Goal: Navigation & Orientation: Understand site structure

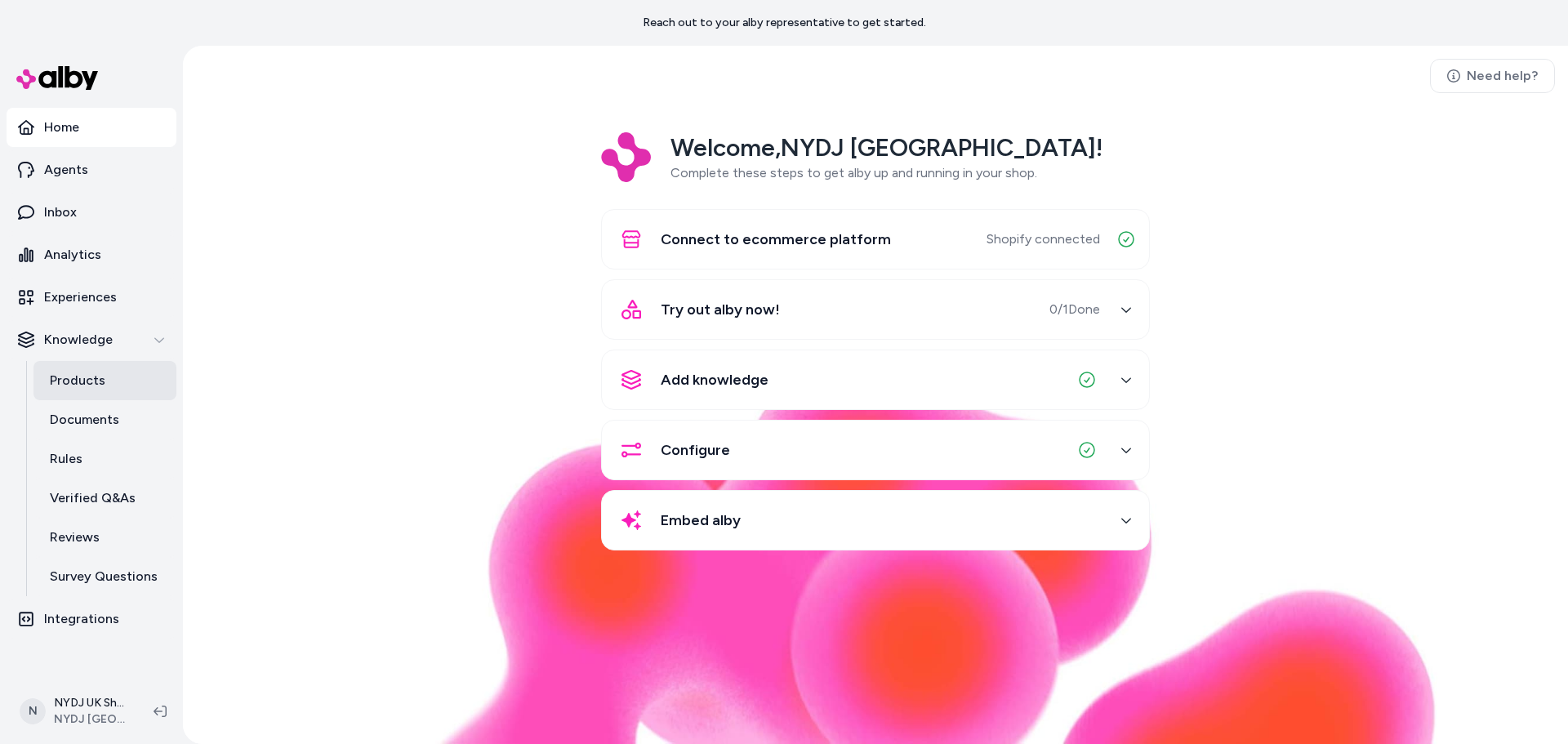
click at [104, 379] on link "Products" at bounding box center [104, 380] width 143 height 39
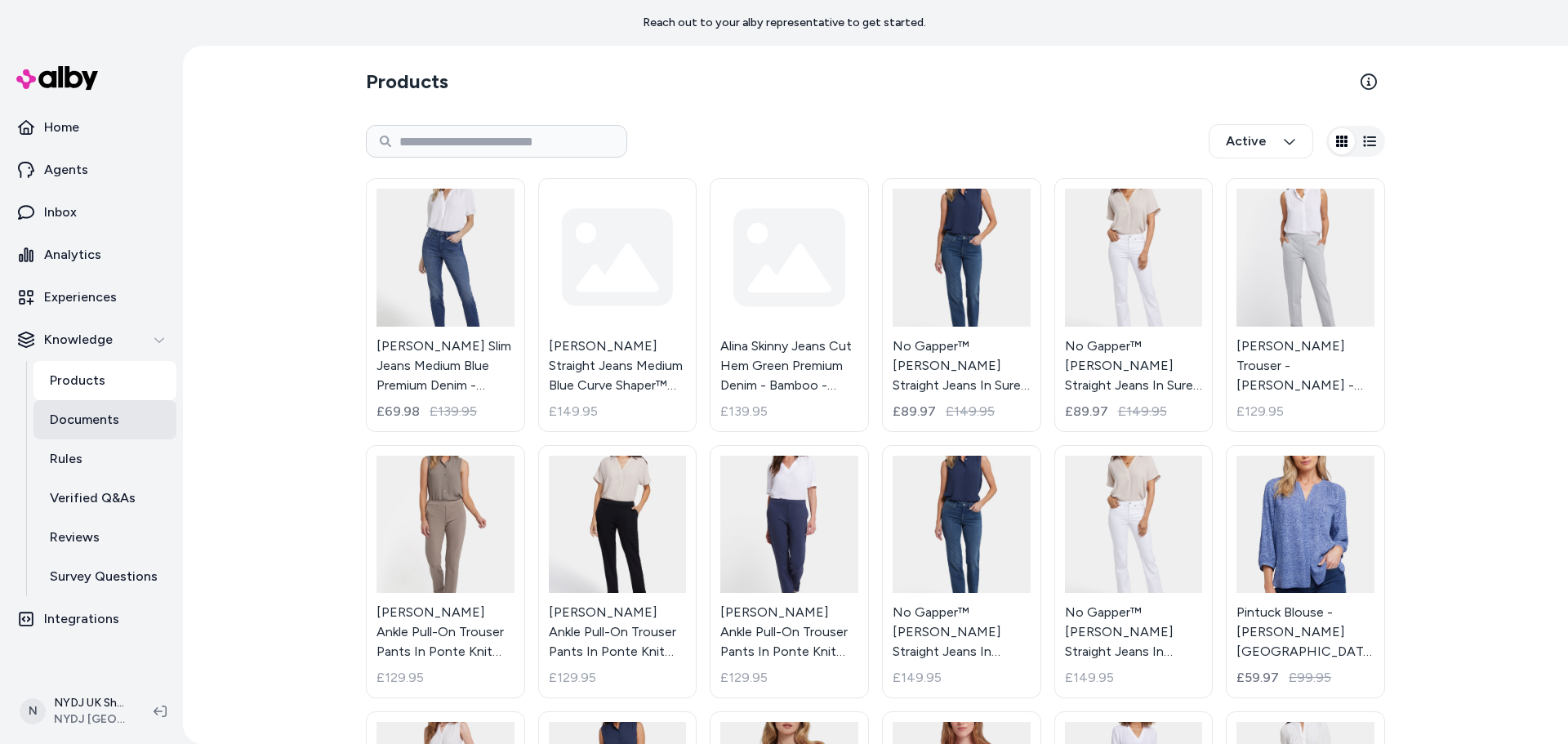
click at [102, 417] on p "Documents" at bounding box center [84, 419] width 70 height 20
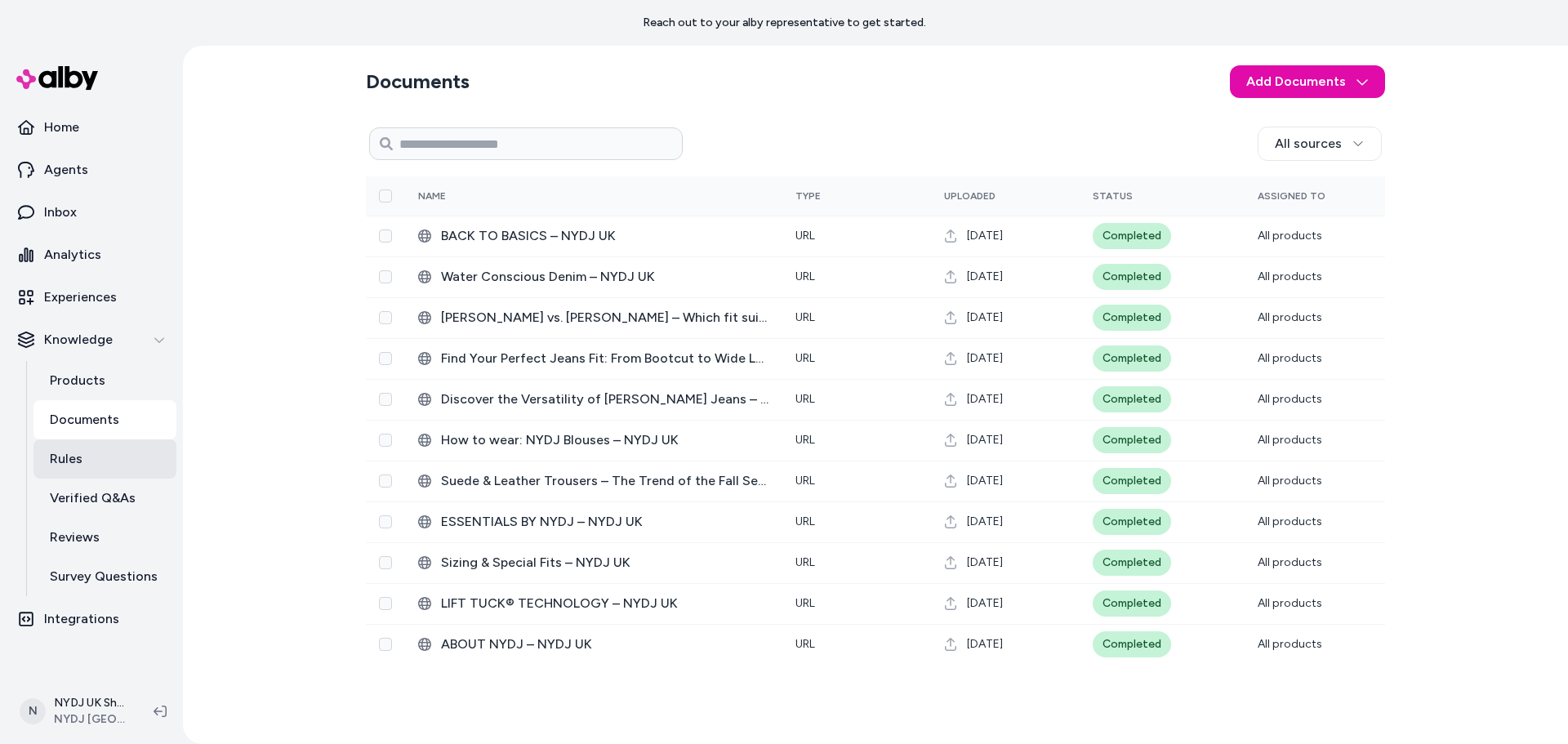
click at [96, 449] on link "Rules" at bounding box center [104, 459] width 143 height 39
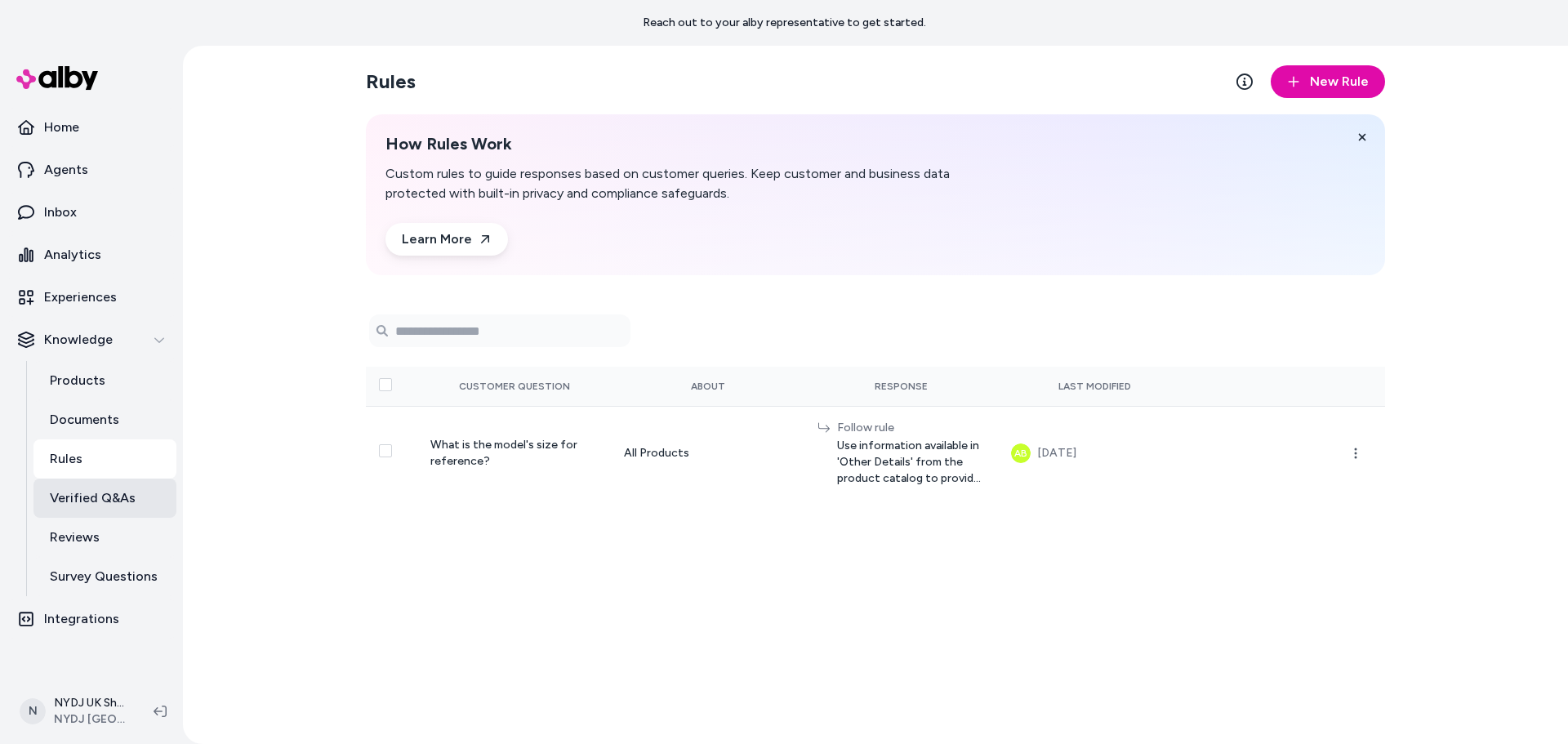
click at [91, 499] on p "Verified Q&As" at bounding box center [92, 497] width 86 height 20
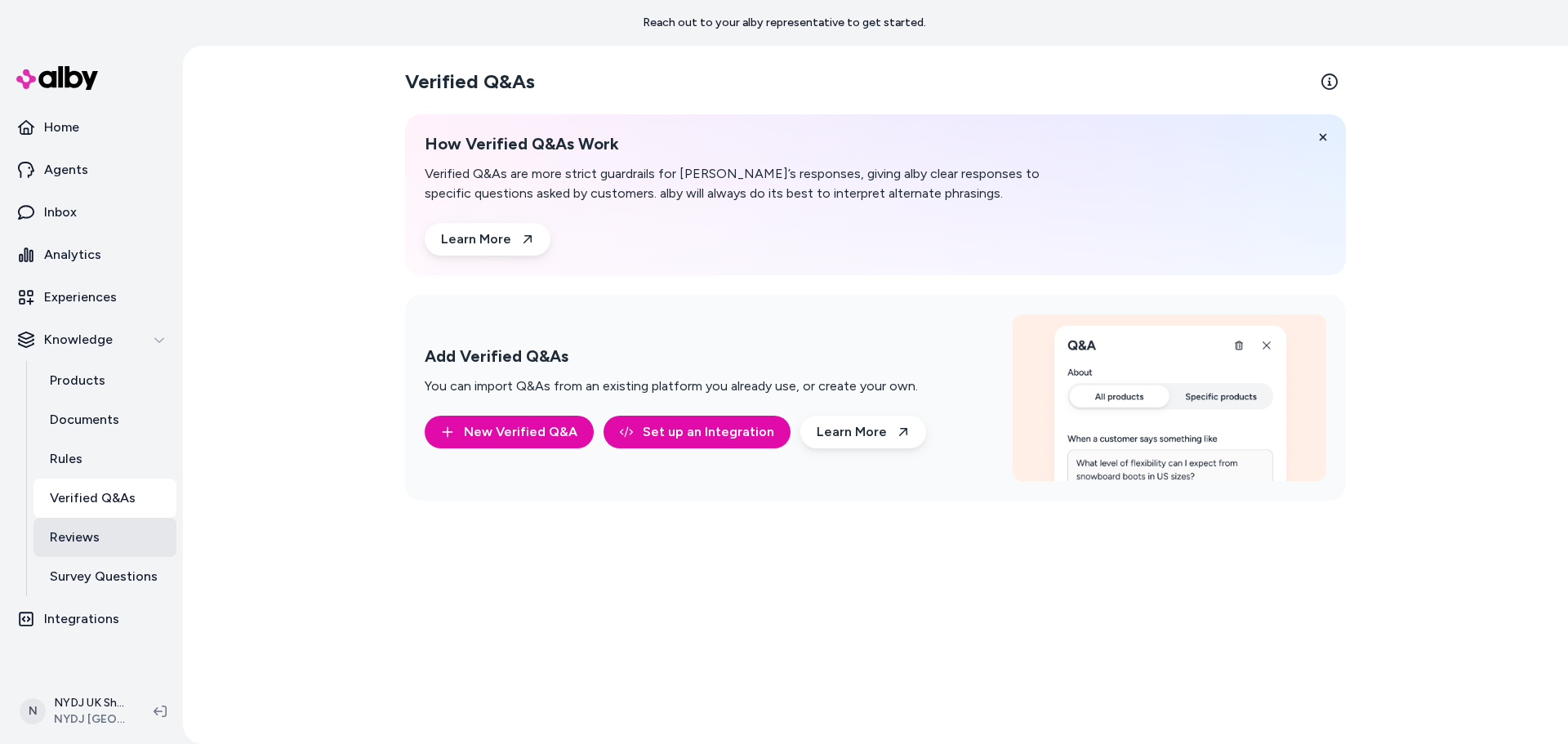
click at [96, 530] on p "Reviews" at bounding box center [74, 536] width 49 height 20
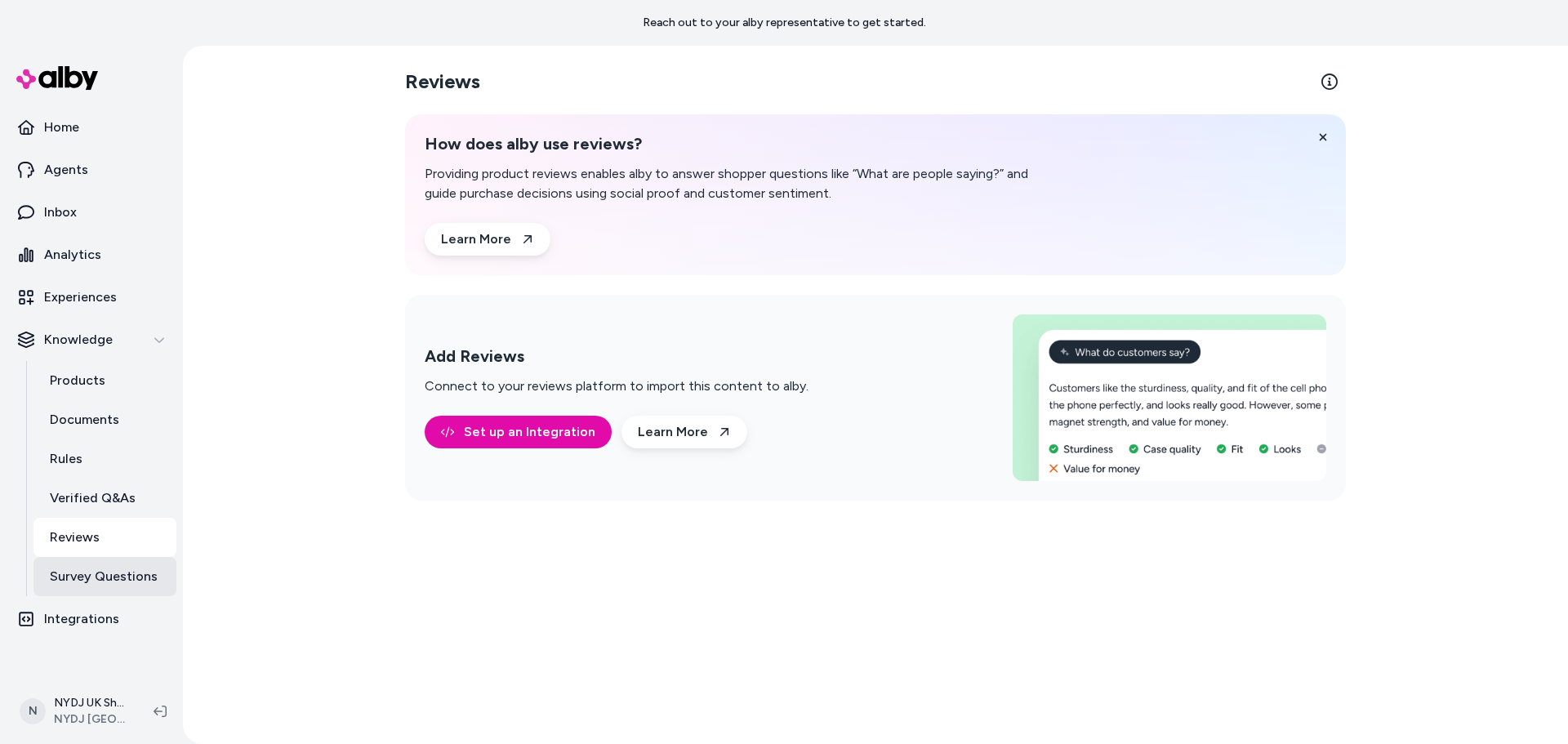
click at [130, 584] on p "Survey Questions" at bounding box center [103, 575] width 108 height 20
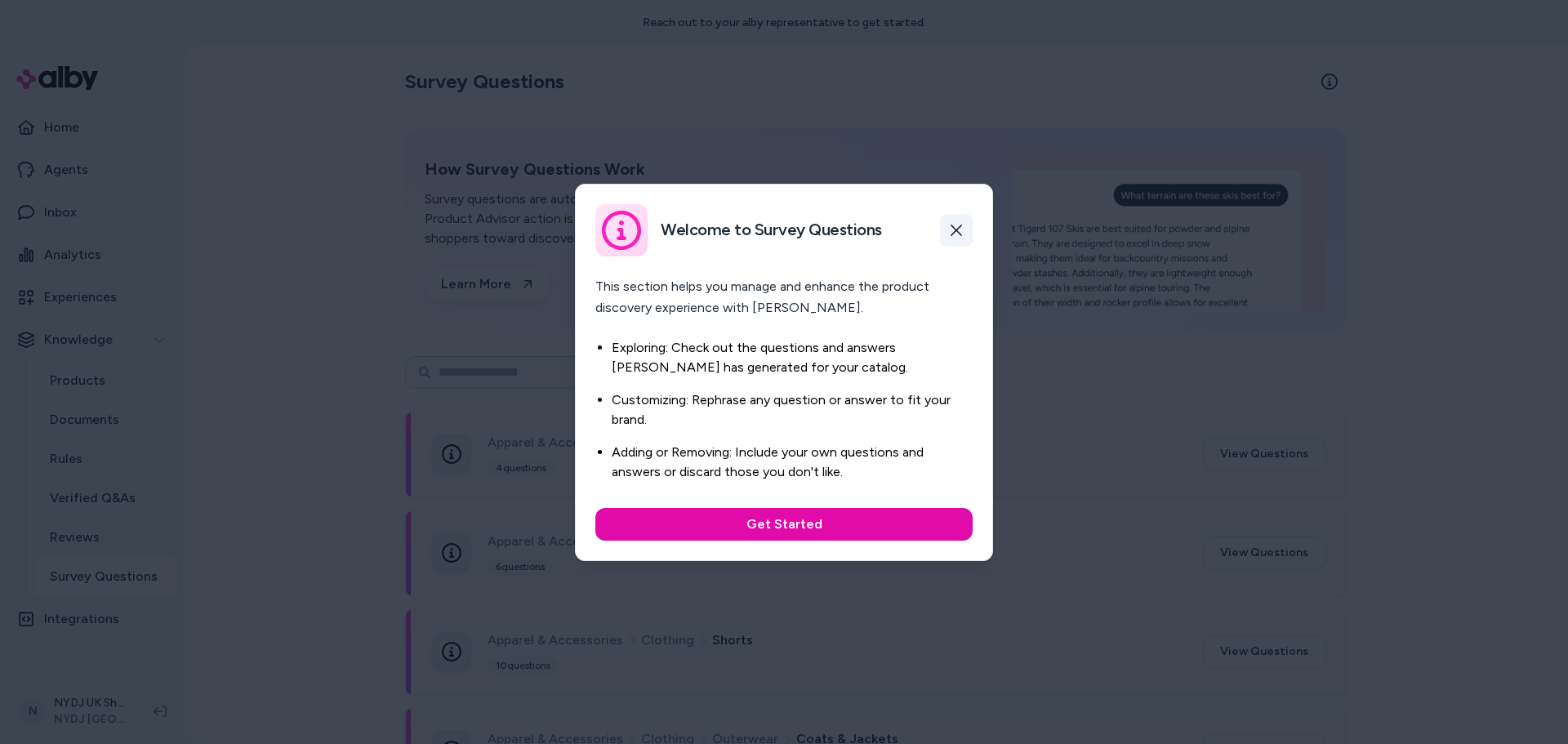
click at [956, 231] on icon "button" at bounding box center [956, 230] width 11 height 11
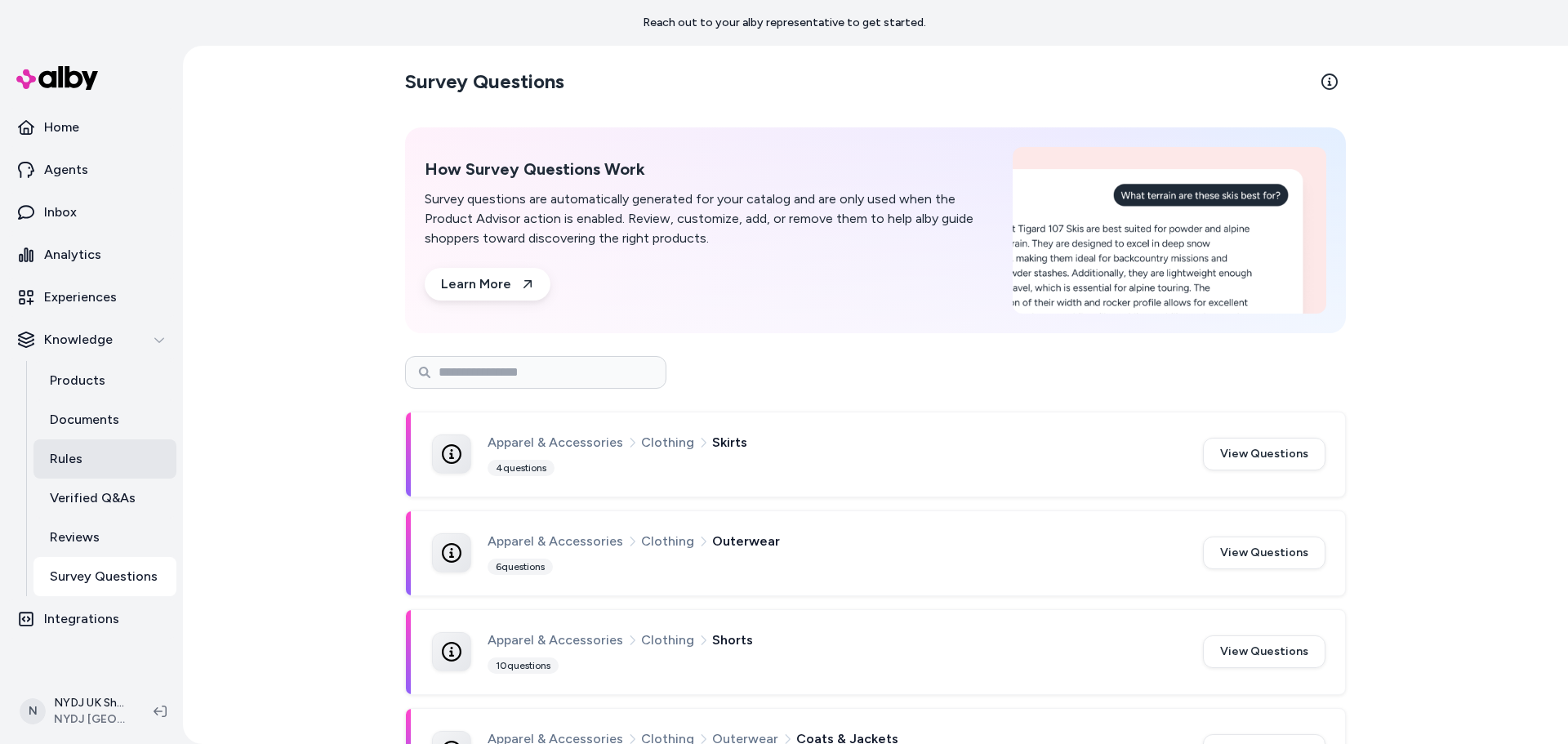
click at [92, 465] on link "Rules" at bounding box center [104, 459] width 143 height 39
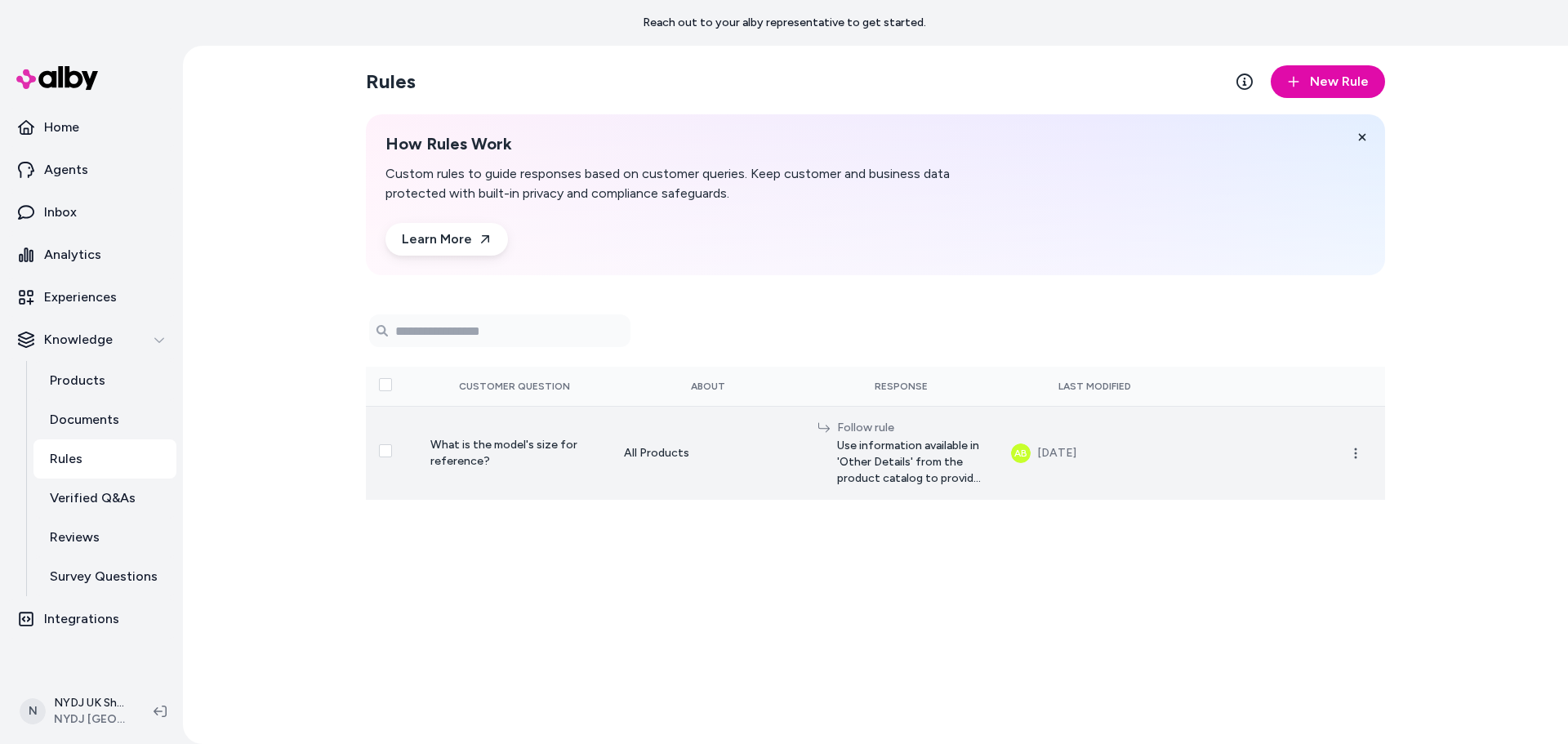
click at [556, 453] on td "What is the model's size for reference?" at bounding box center [514, 453] width 194 height 94
click at [877, 429] on div "Follow rule" at bounding box center [910, 428] width 148 height 17
drag, startPoint x: 490, startPoint y: 440, endPoint x: 570, endPoint y: 467, distance: 84.4
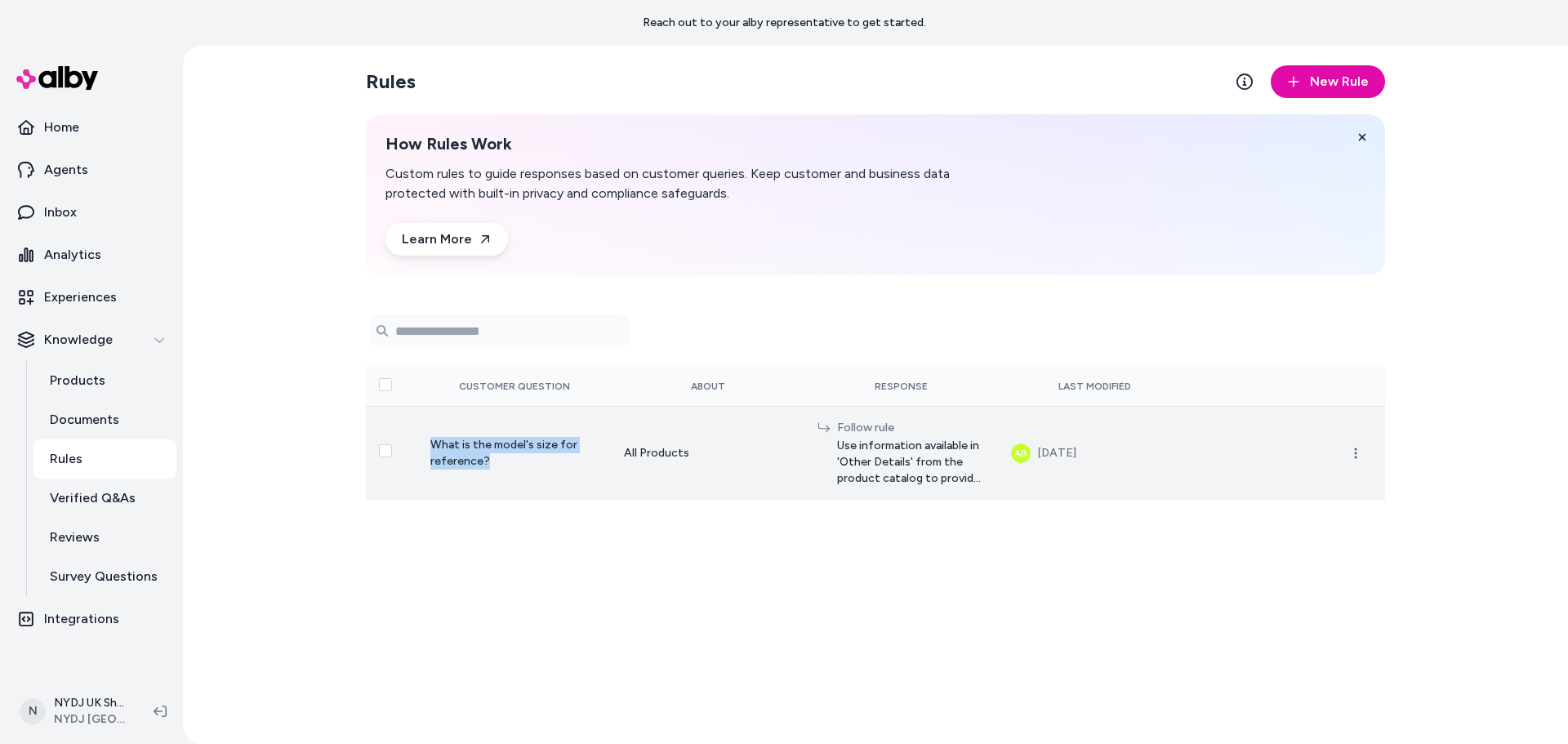
click at [570, 467] on td "What is the model's size for reference?" at bounding box center [514, 453] width 194 height 94
drag, startPoint x: 690, startPoint y: 456, endPoint x: 702, endPoint y: 456, distance: 12.0
click at [702, 456] on td "All Products" at bounding box center [708, 453] width 194 height 94
drag, startPoint x: 750, startPoint y: 456, endPoint x: 763, endPoint y: 456, distance: 13.0
click at [751, 456] on div "All Products" at bounding box center [708, 453] width 168 height 17
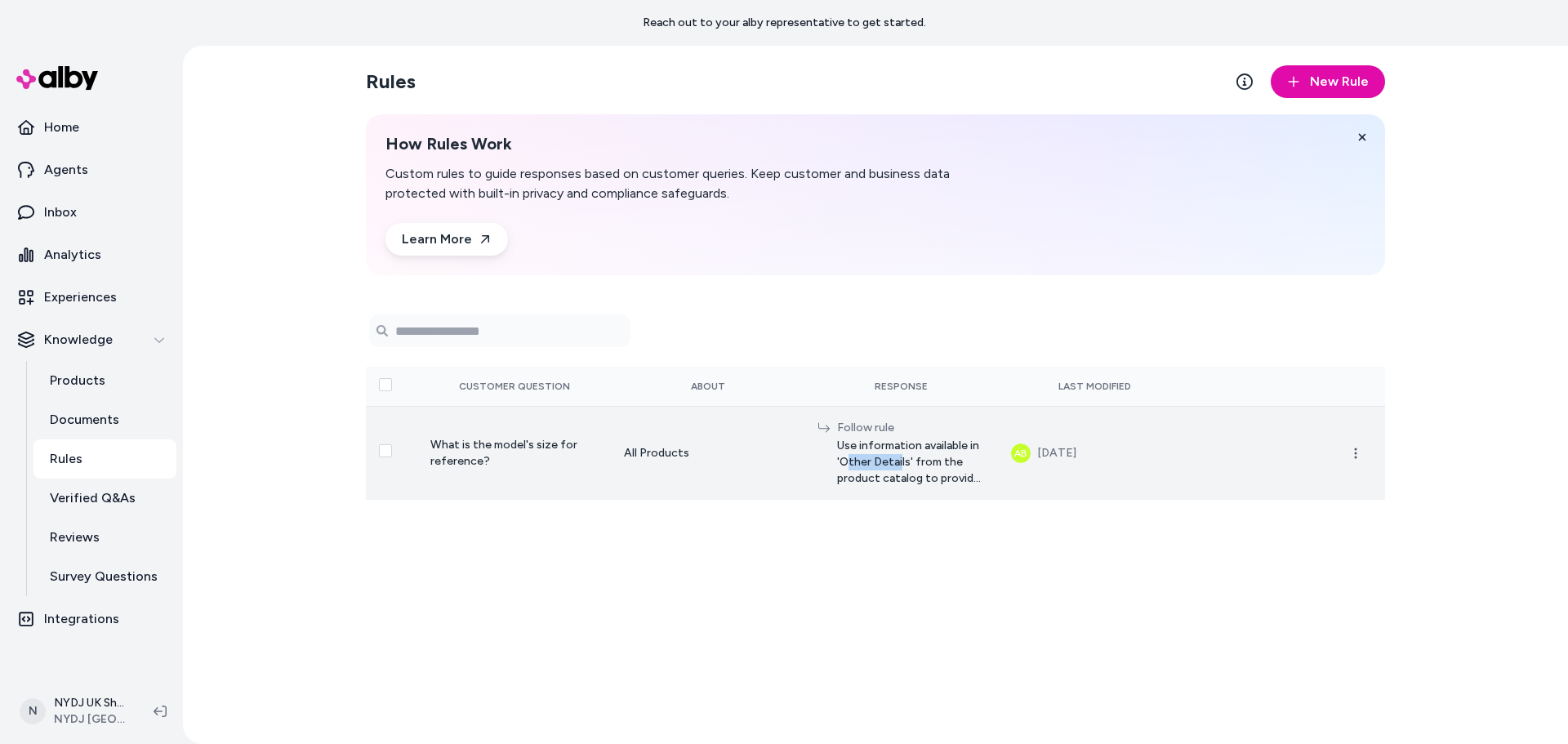
drag, startPoint x: 844, startPoint y: 463, endPoint x: 909, endPoint y: 462, distance: 65.0
click at [900, 462] on span "Use information available in 'Other Details' from the product catalog to provid…" at bounding box center [910, 462] width 148 height 49
drag, startPoint x: 926, startPoint y: 462, endPoint x: 949, endPoint y: 474, distance: 25.9
click at [949, 474] on span "Use information available in 'Other Details' from the product catalog to provid…" at bounding box center [910, 462] width 148 height 49
click at [954, 476] on span "Use information available in 'Other Details' from the product catalog to provid…" at bounding box center [910, 462] width 148 height 49
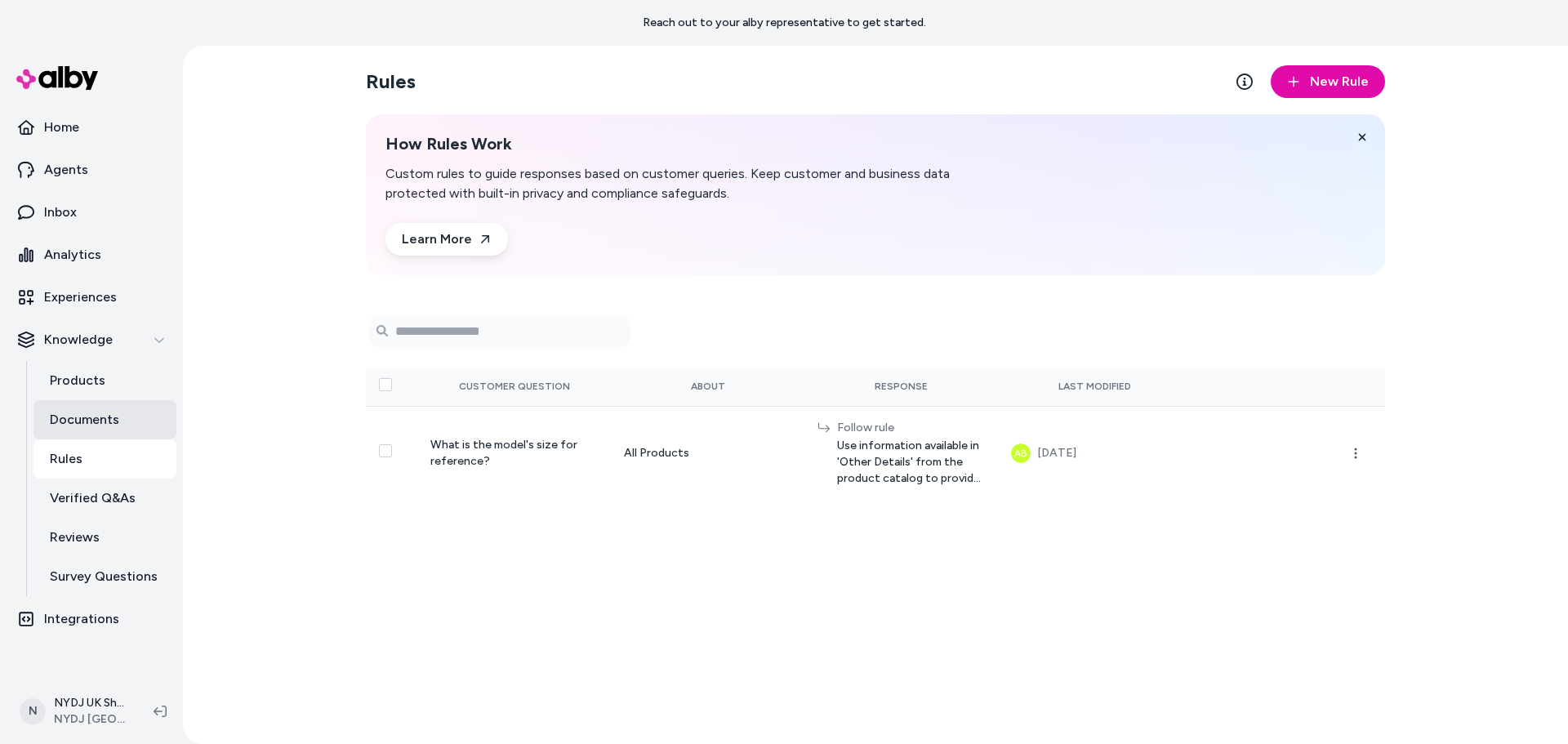
click at [133, 407] on link "Documents" at bounding box center [104, 420] width 143 height 39
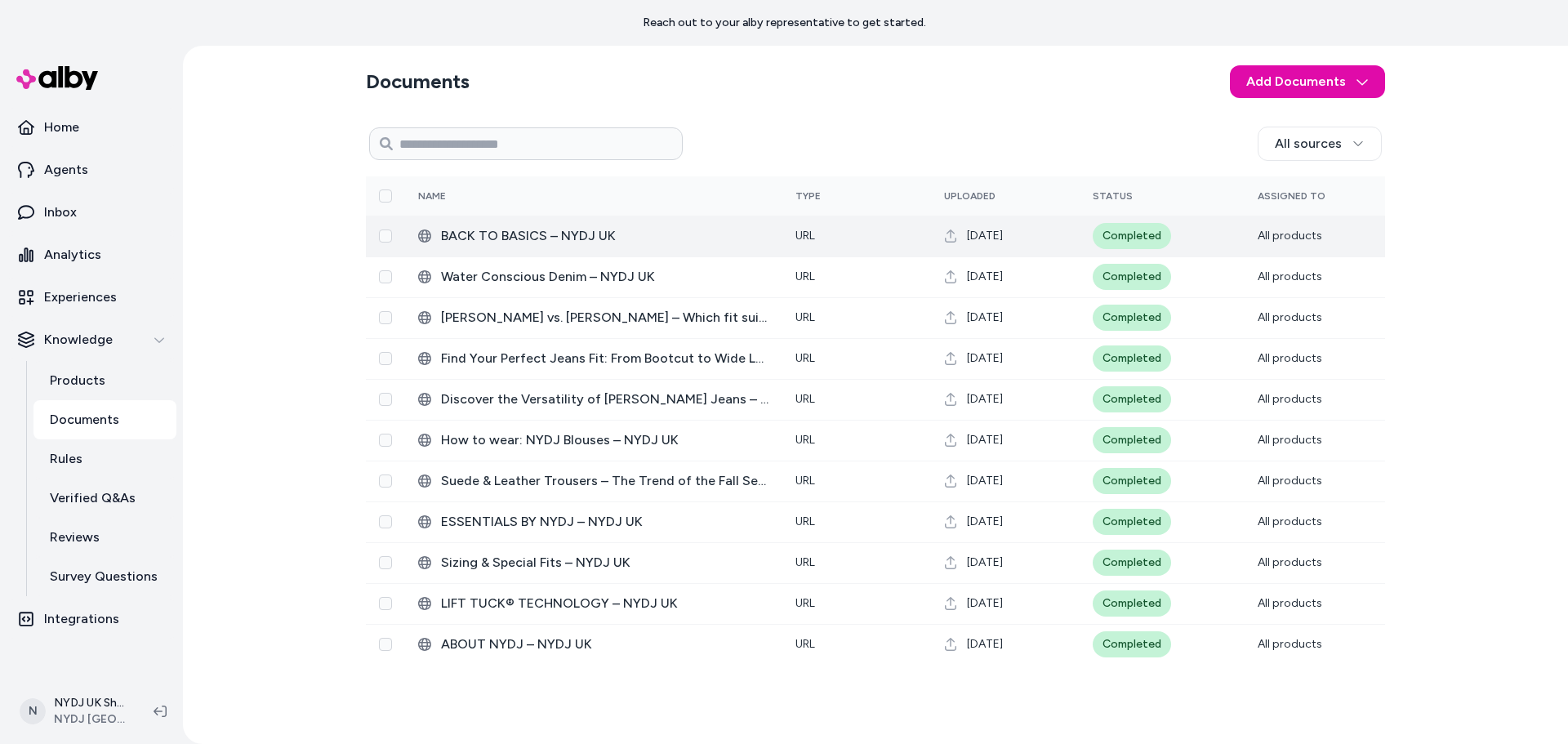
click at [542, 235] on span "BACK TO BASICS – NYDJ UK" at bounding box center [605, 236] width 328 height 20
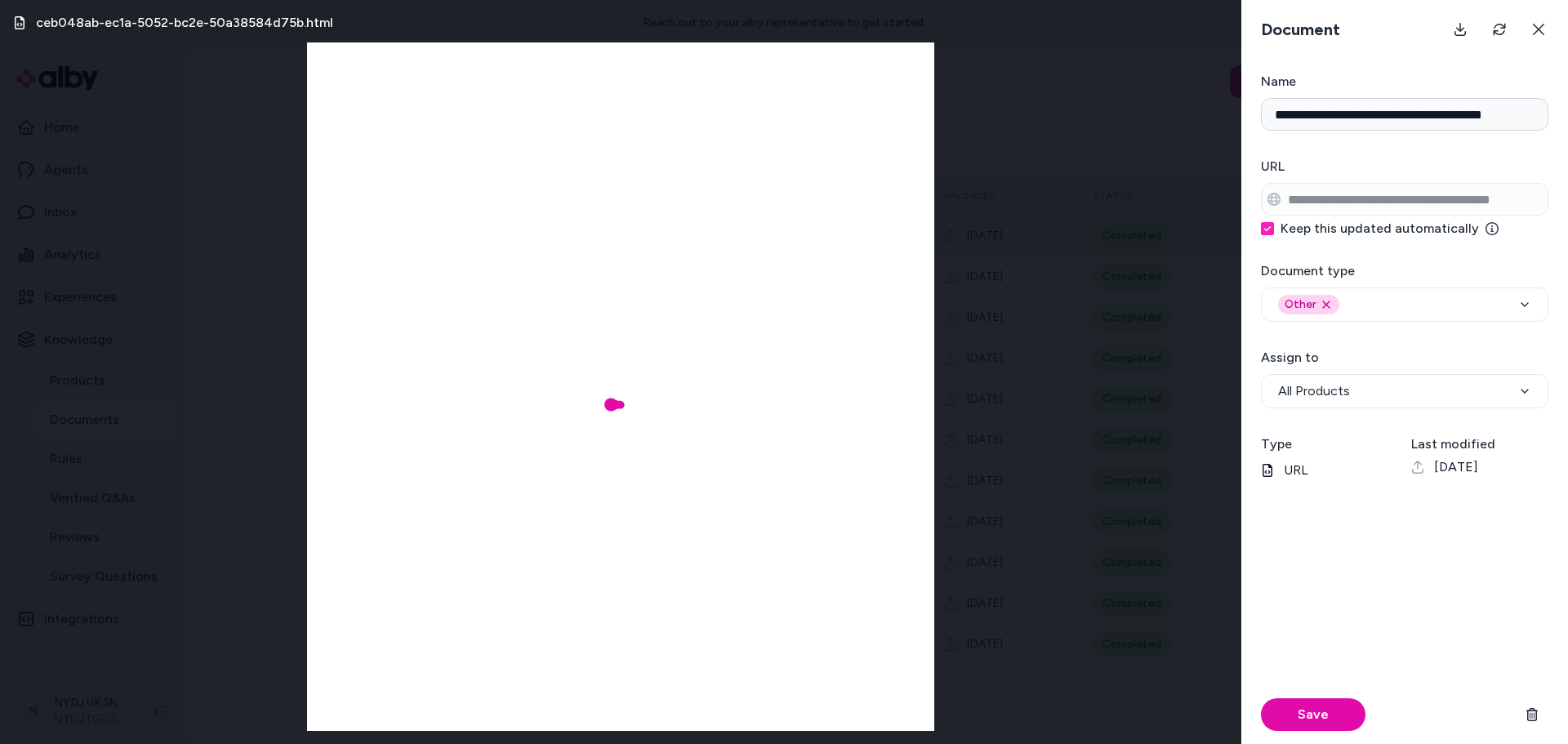
type input "**********"
click at [1093, 362] on div "ceb048ab-ec1a-5052-bc2e-50a38584d75b.html" at bounding box center [620, 372] width 1241 height 744
click at [1532, 30] on button at bounding box center [1538, 29] width 33 height 33
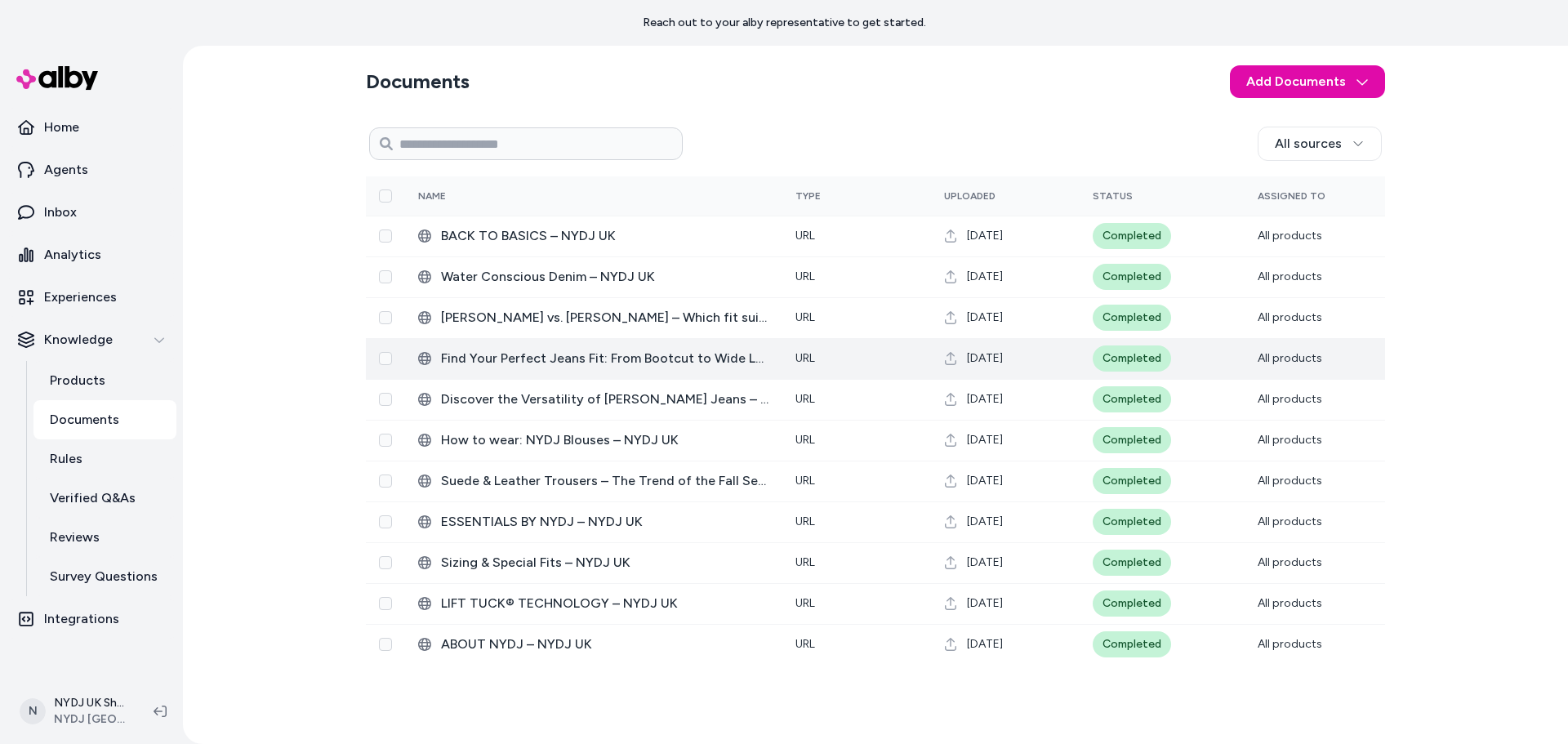
click at [532, 365] on span "Find Your Perfect Jeans Fit: From Bootcut to Wide Leg – NYDJ UK" at bounding box center [605, 358] width 328 height 20
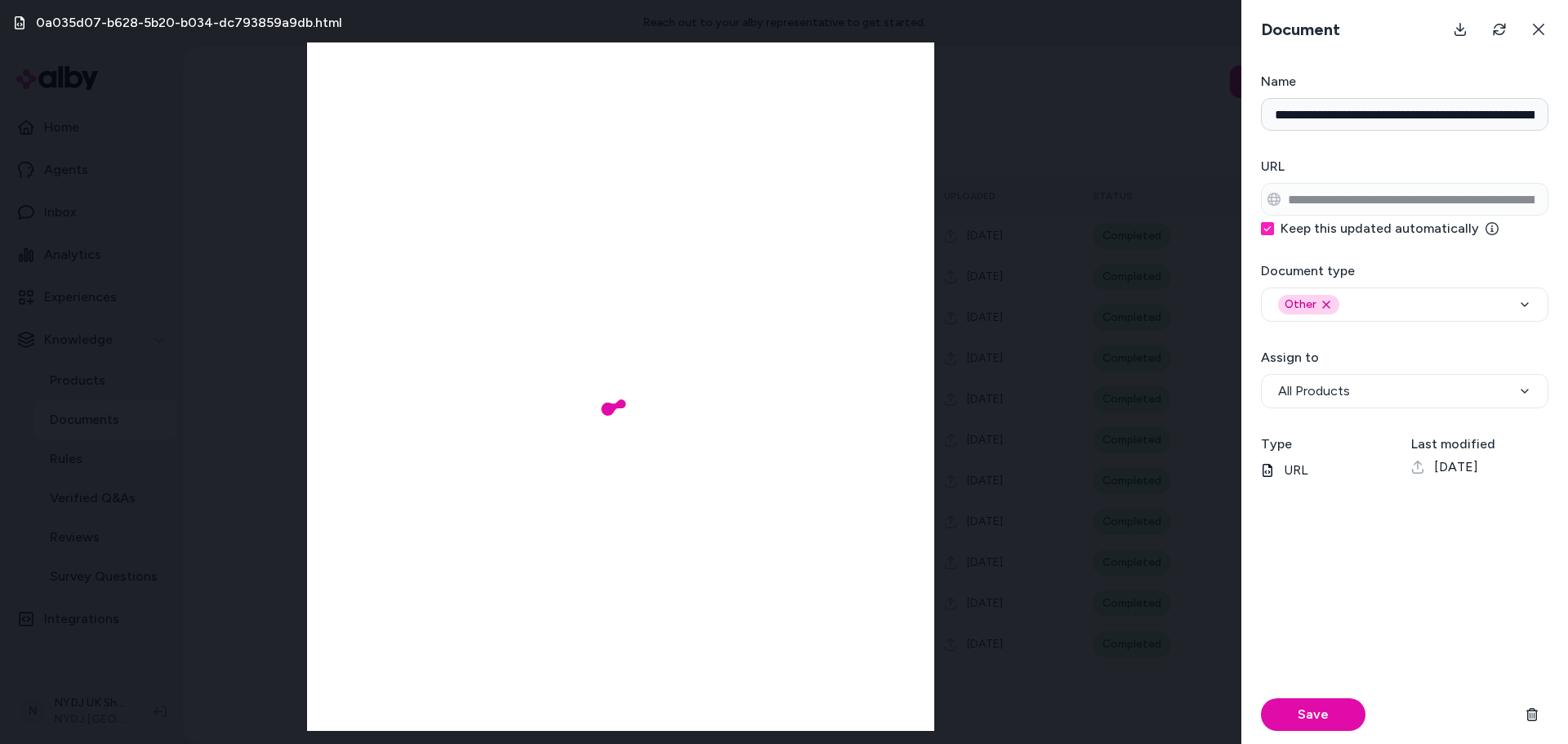
type input "**********"
click at [971, 222] on div "0a035d07-b628-5b20-b034-dc793859a9db.html" at bounding box center [620, 372] width 1241 height 744
click at [1532, 33] on icon at bounding box center [1538, 30] width 13 height 13
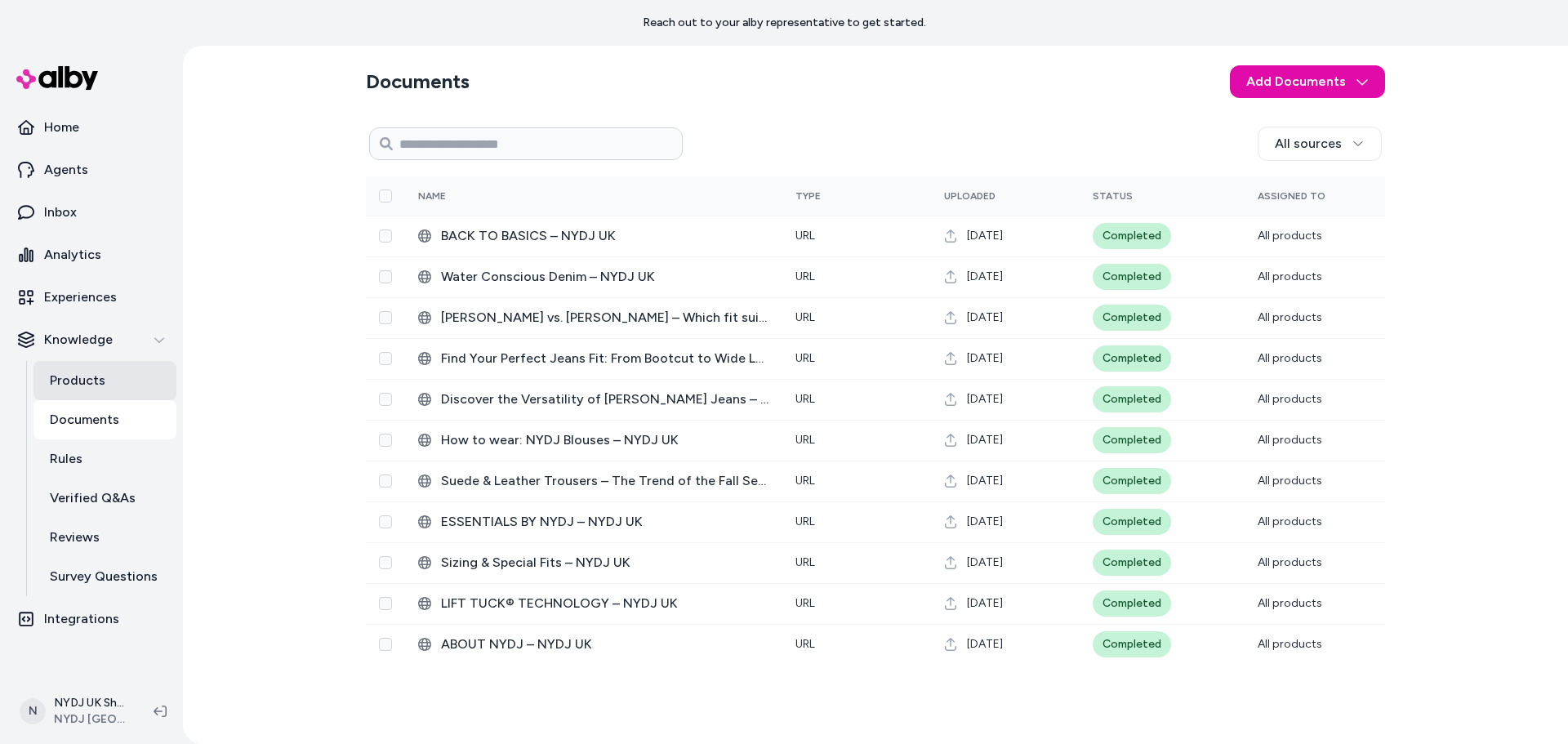
click at [56, 393] on link "Products" at bounding box center [104, 380] width 143 height 39
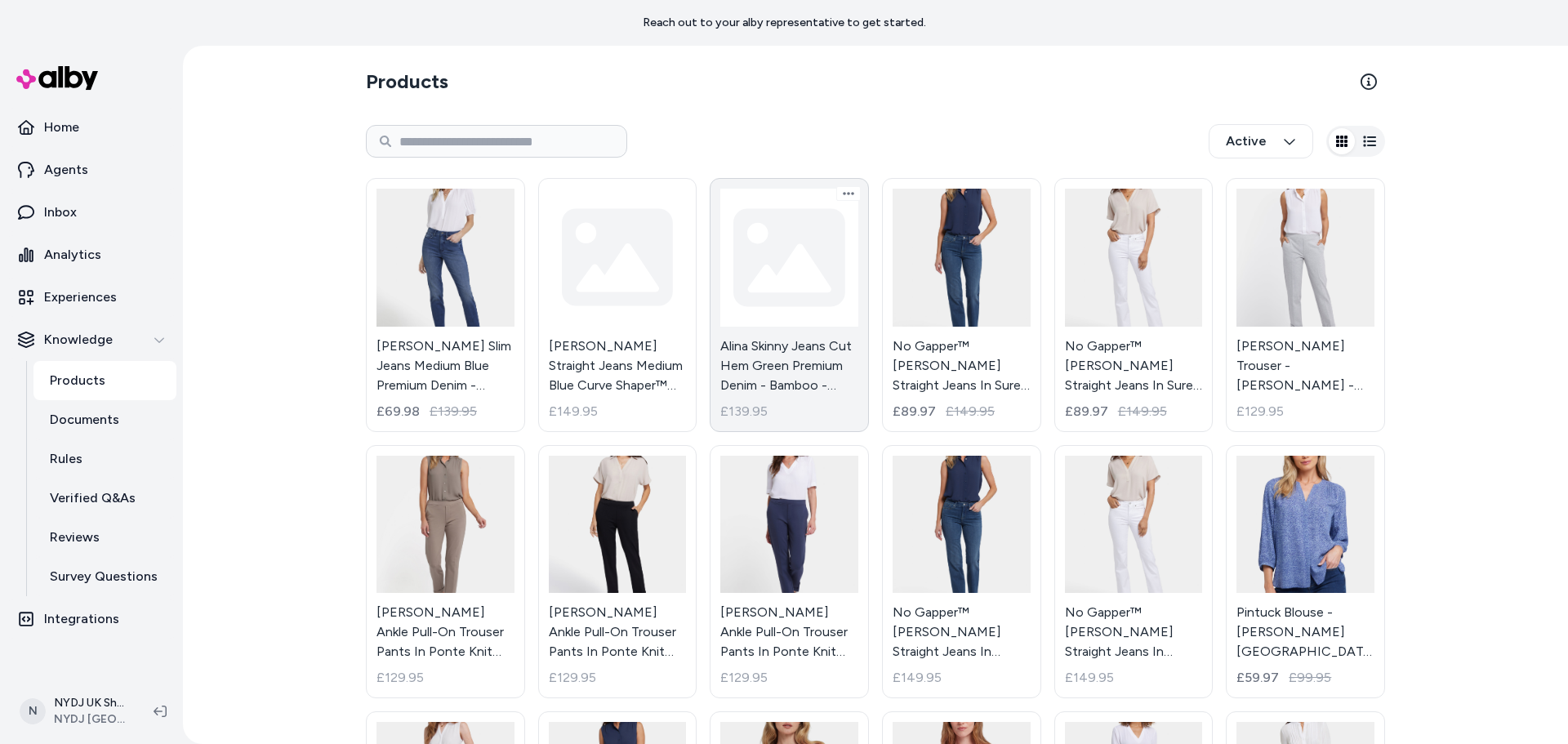
click at [728, 338] on link "Alina Skinny Jeans Cut Hem Green Premium Denim - Bamboo - Bamboo / [GEOGRAPHIC_…" at bounding box center [789, 304] width 159 height 254
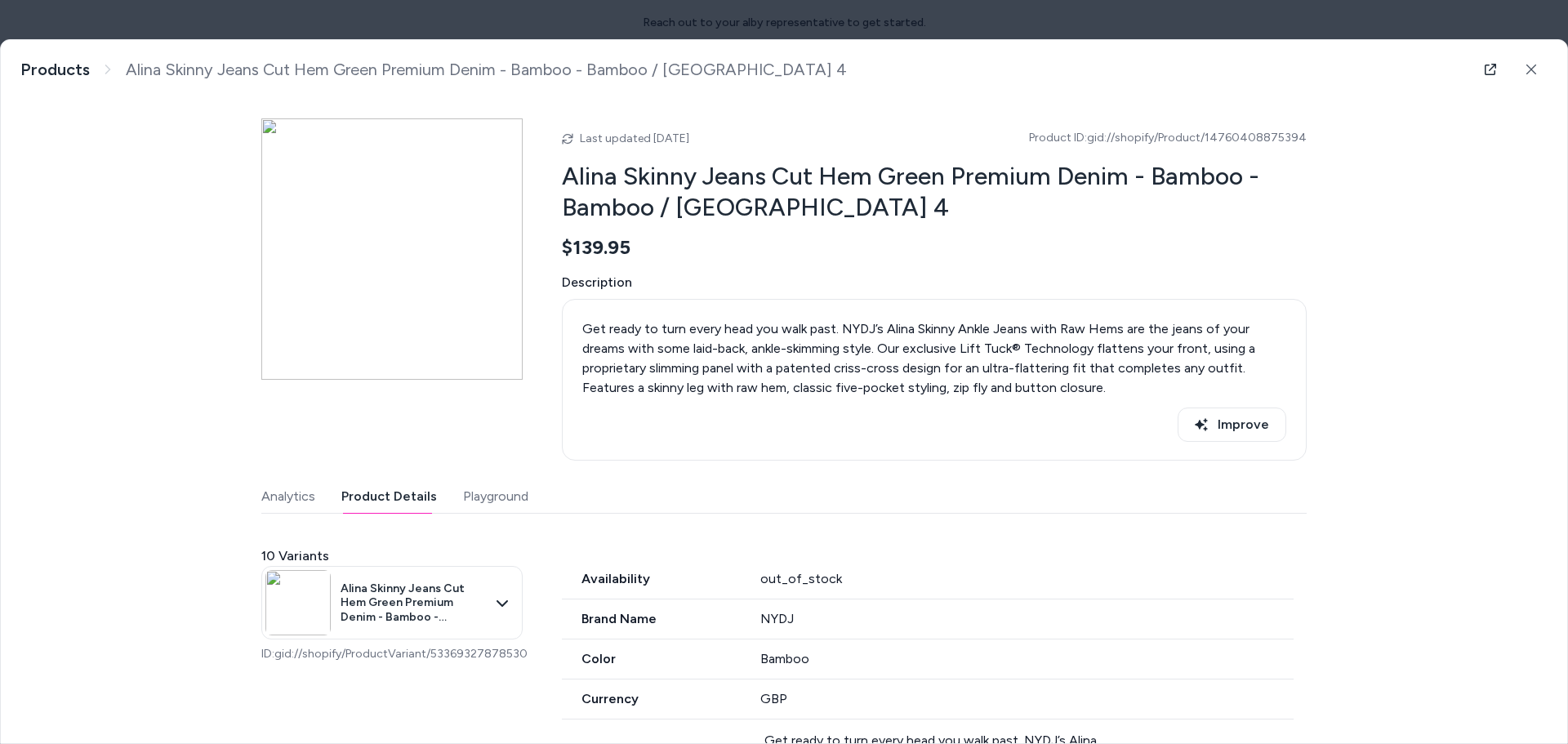
click at [393, 486] on button "Product Details" at bounding box center [389, 495] width 96 height 33
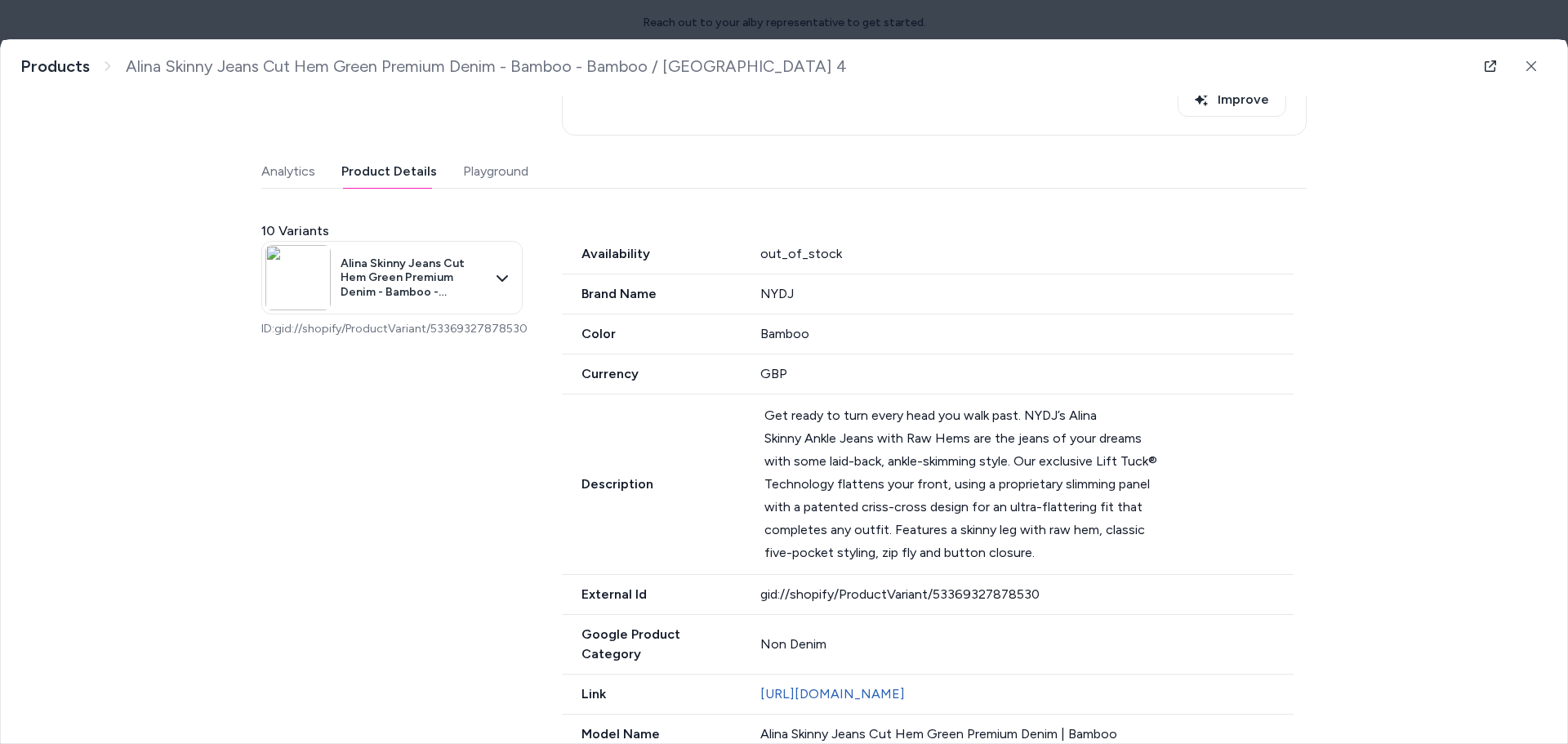
scroll to position [327, 0]
drag, startPoint x: 749, startPoint y: 261, endPoint x: 898, endPoint y: 263, distance: 149.0
click at [898, 263] on div "Availability out_of_stock" at bounding box center [927, 252] width 731 height 40
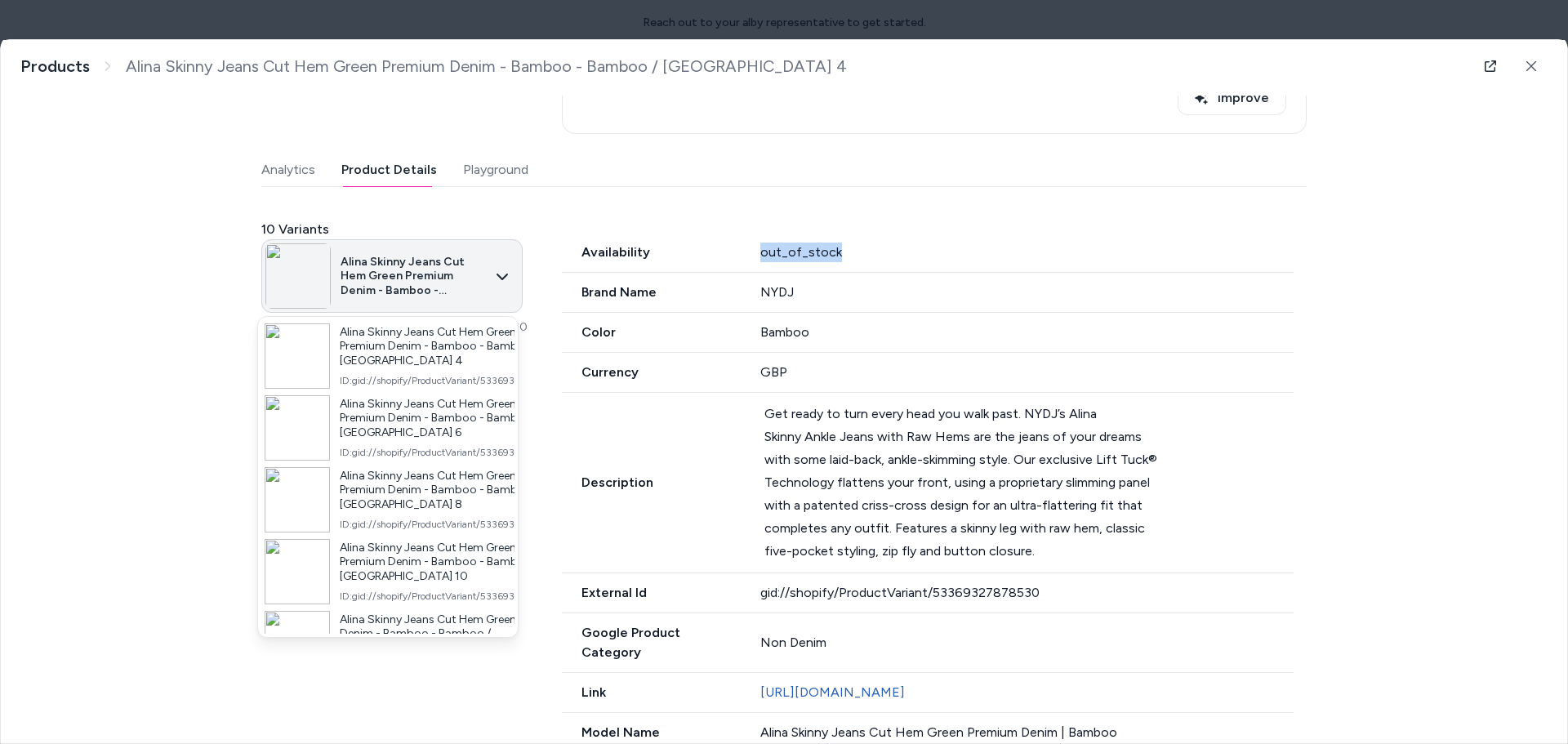
click at [504, 266] on body "Reach out to your alby representative to get started. Home Agents Inbox Analyti…" at bounding box center [784, 372] width 1568 height 744
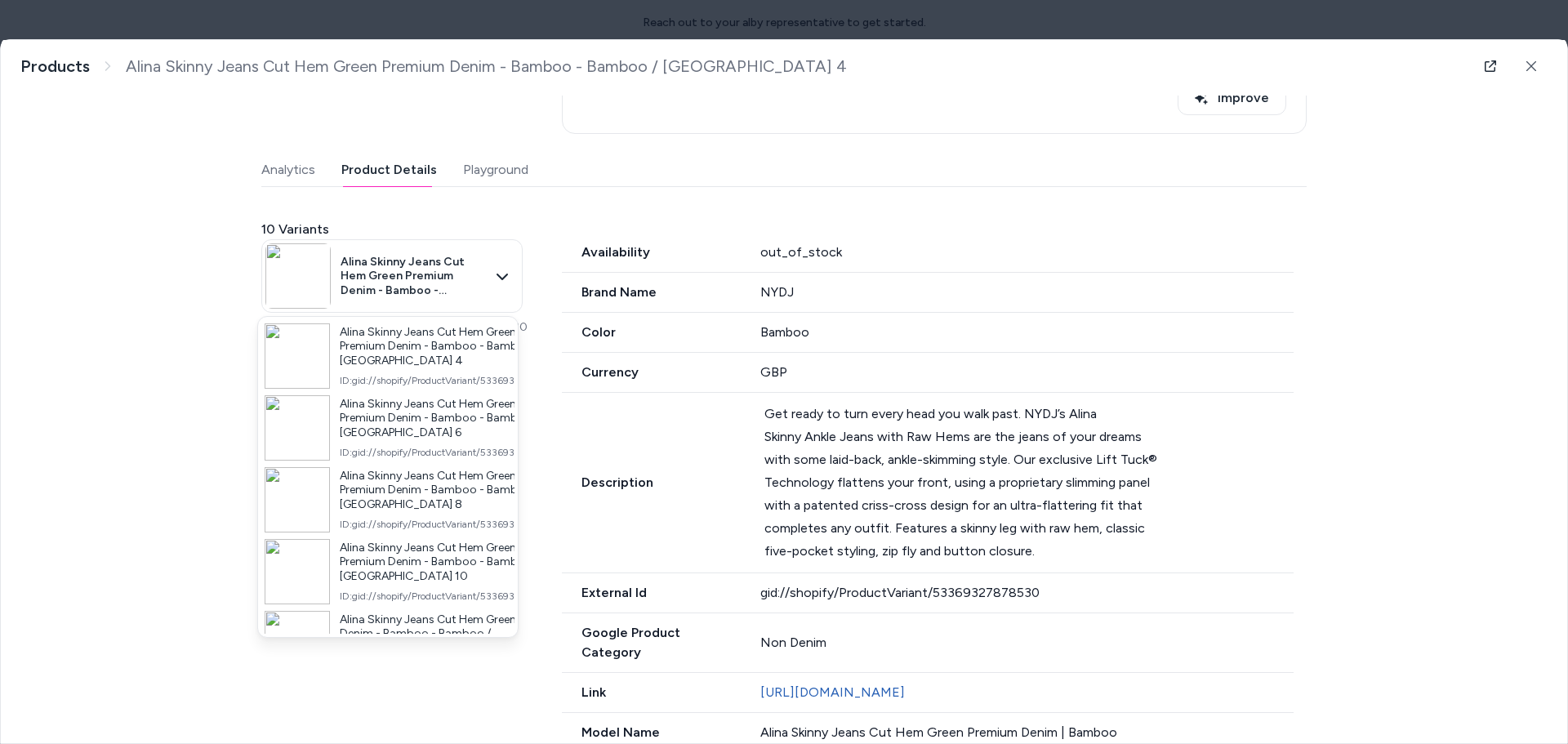
click at [502, 272] on div at bounding box center [784, 372] width 1568 height 744
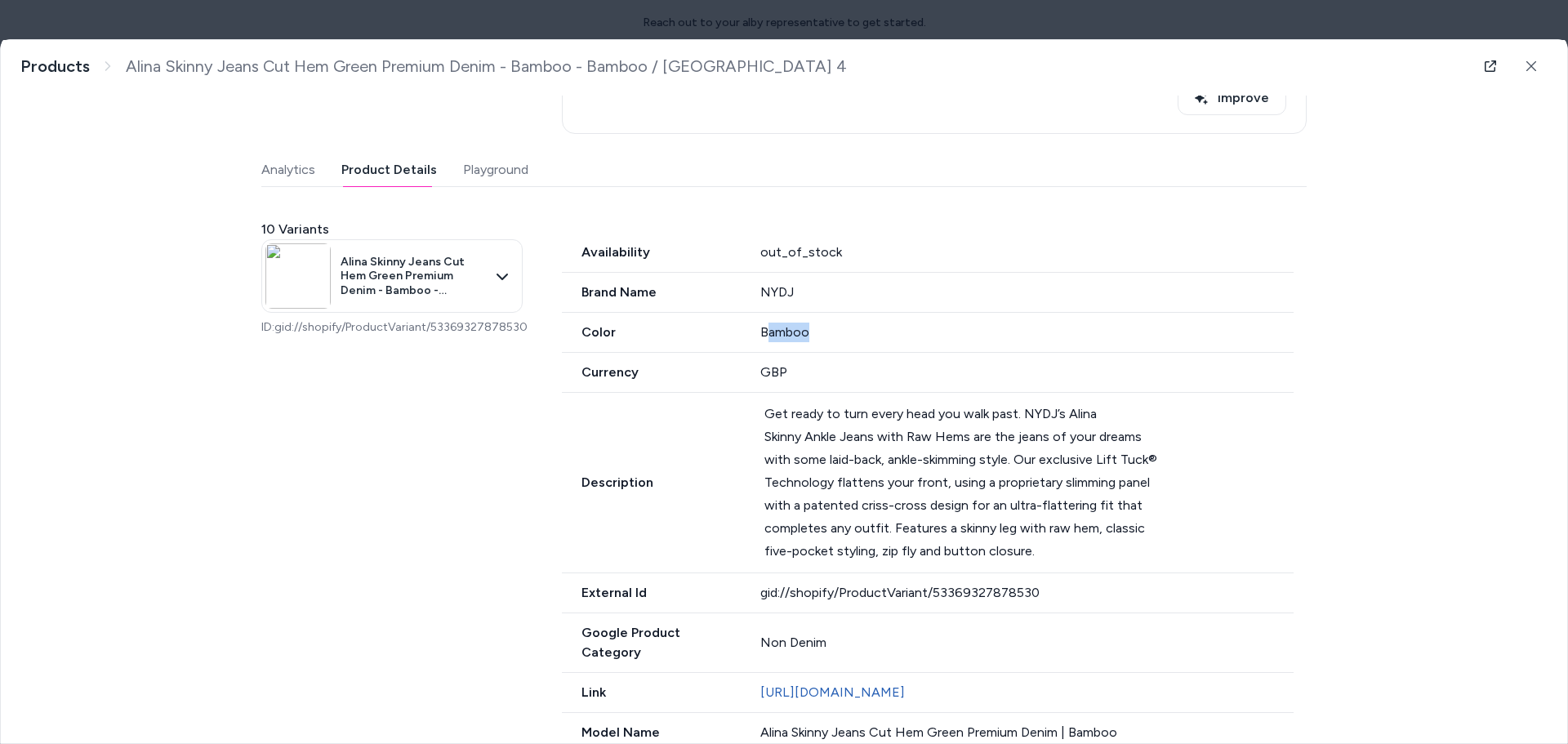
drag, startPoint x: 850, startPoint y: 331, endPoint x: 865, endPoint y: 331, distance: 15.0
click at [865, 331] on div "Bamboo" at bounding box center [1027, 331] width 534 height 20
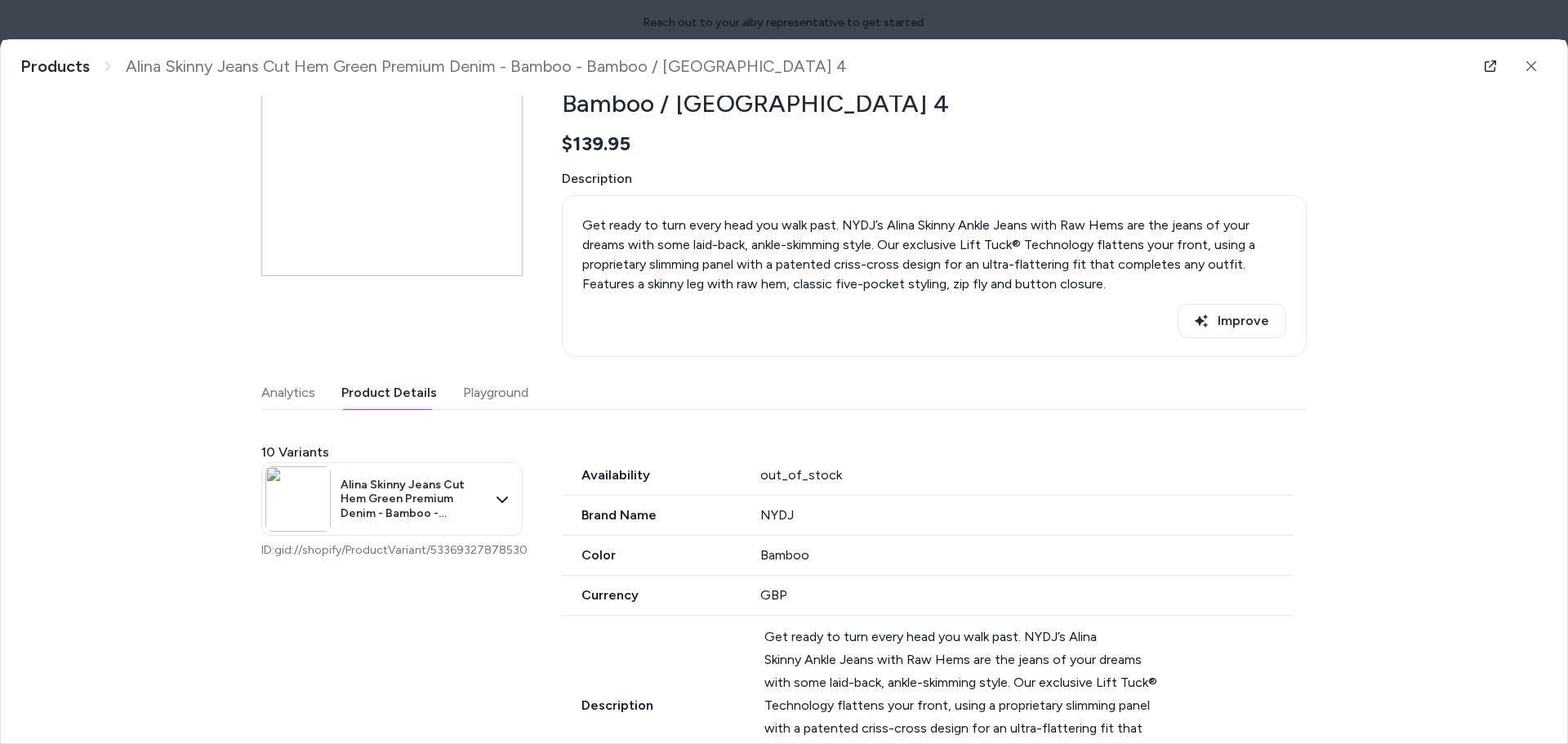
scroll to position [0, 0]
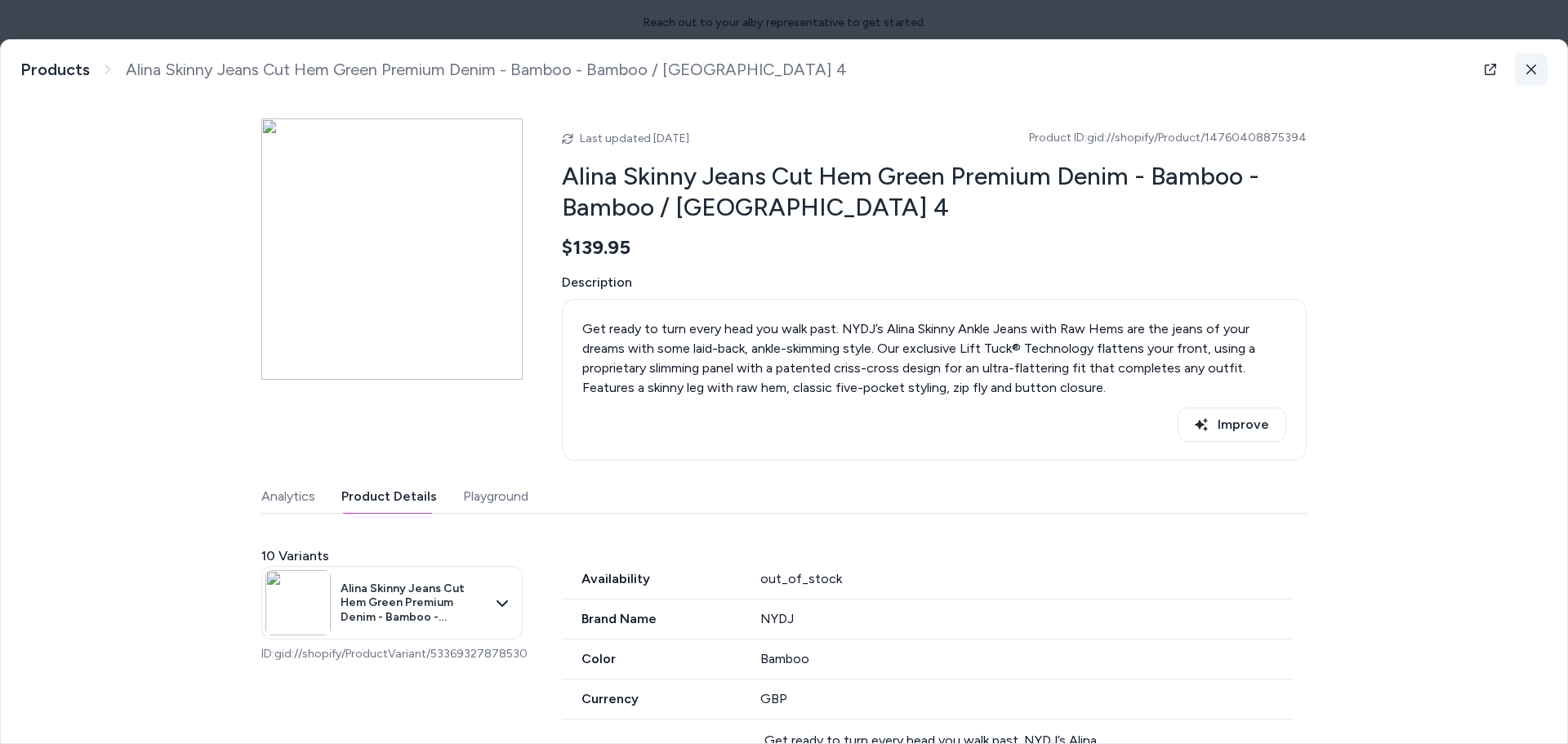
click at [1523, 83] on button at bounding box center [1531, 69] width 33 height 33
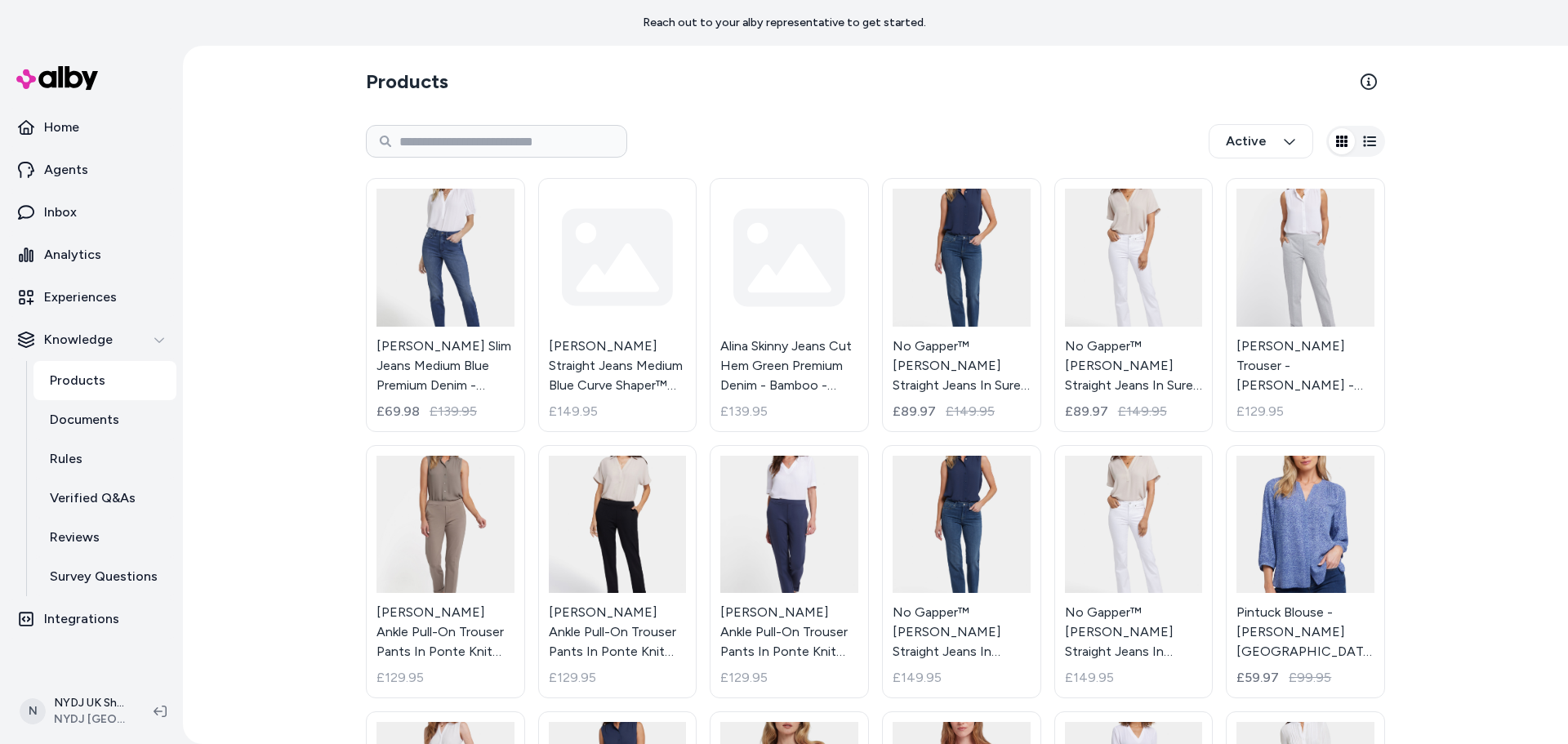
click at [1519, 65] on html "Reach out to your alby representative to get started. Home Agents Inbox Analyti…" at bounding box center [784, 372] width 1568 height 744
click at [113, 330] on div "Knowledge" at bounding box center [91, 339] width 147 height 20
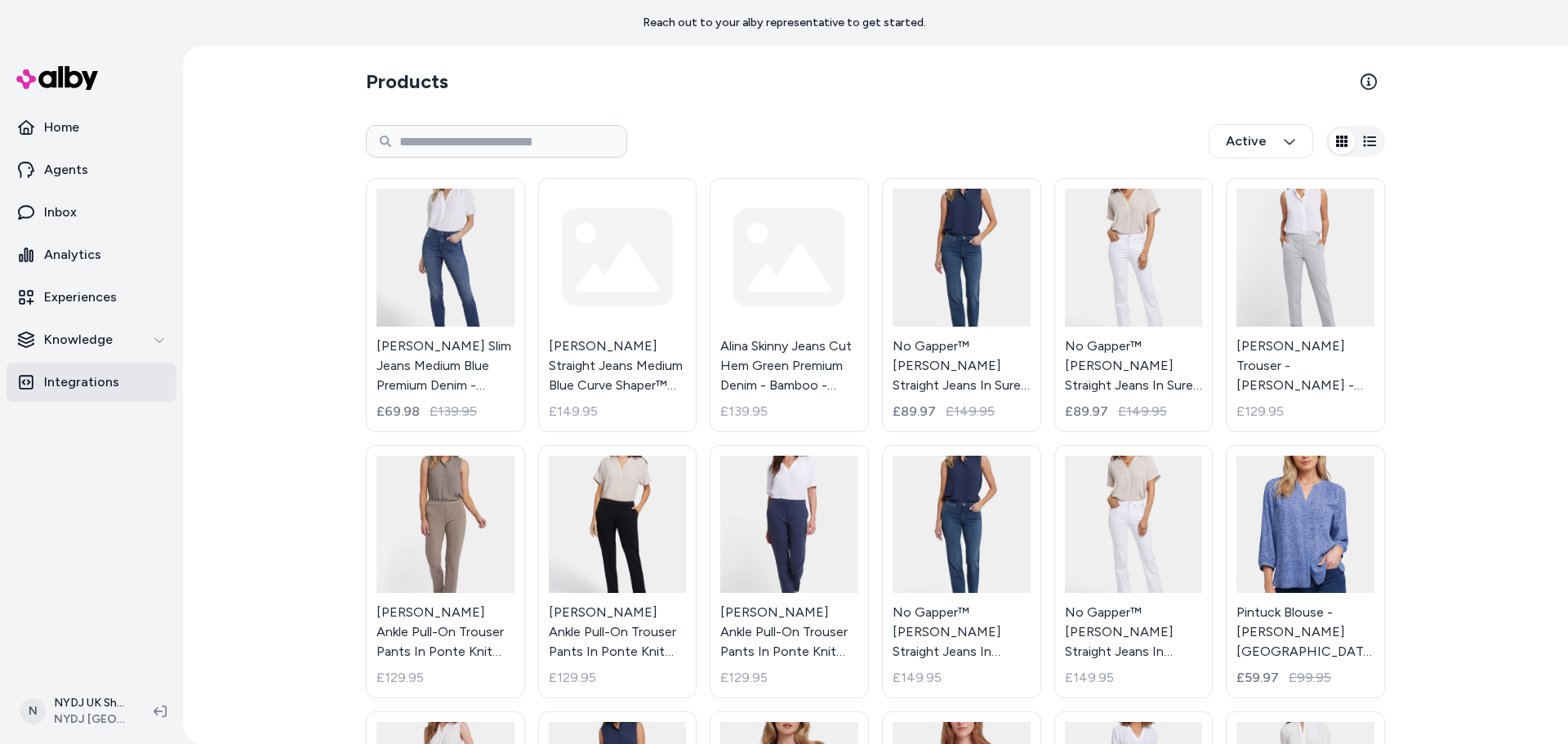
click at [102, 380] on p "Integrations" at bounding box center [81, 382] width 75 height 20
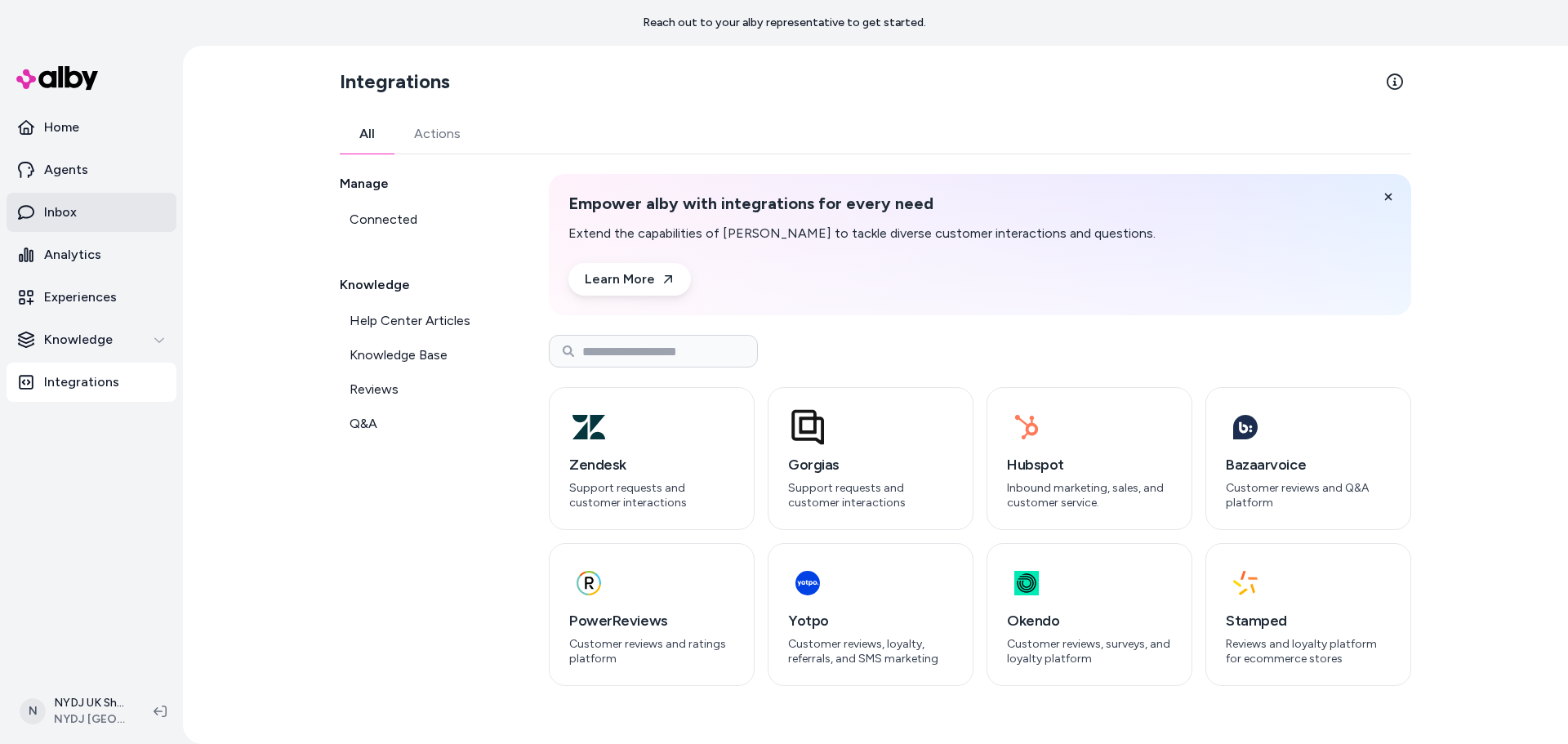
click at [70, 214] on p "Inbox" at bounding box center [60, 211] width 33 height 20
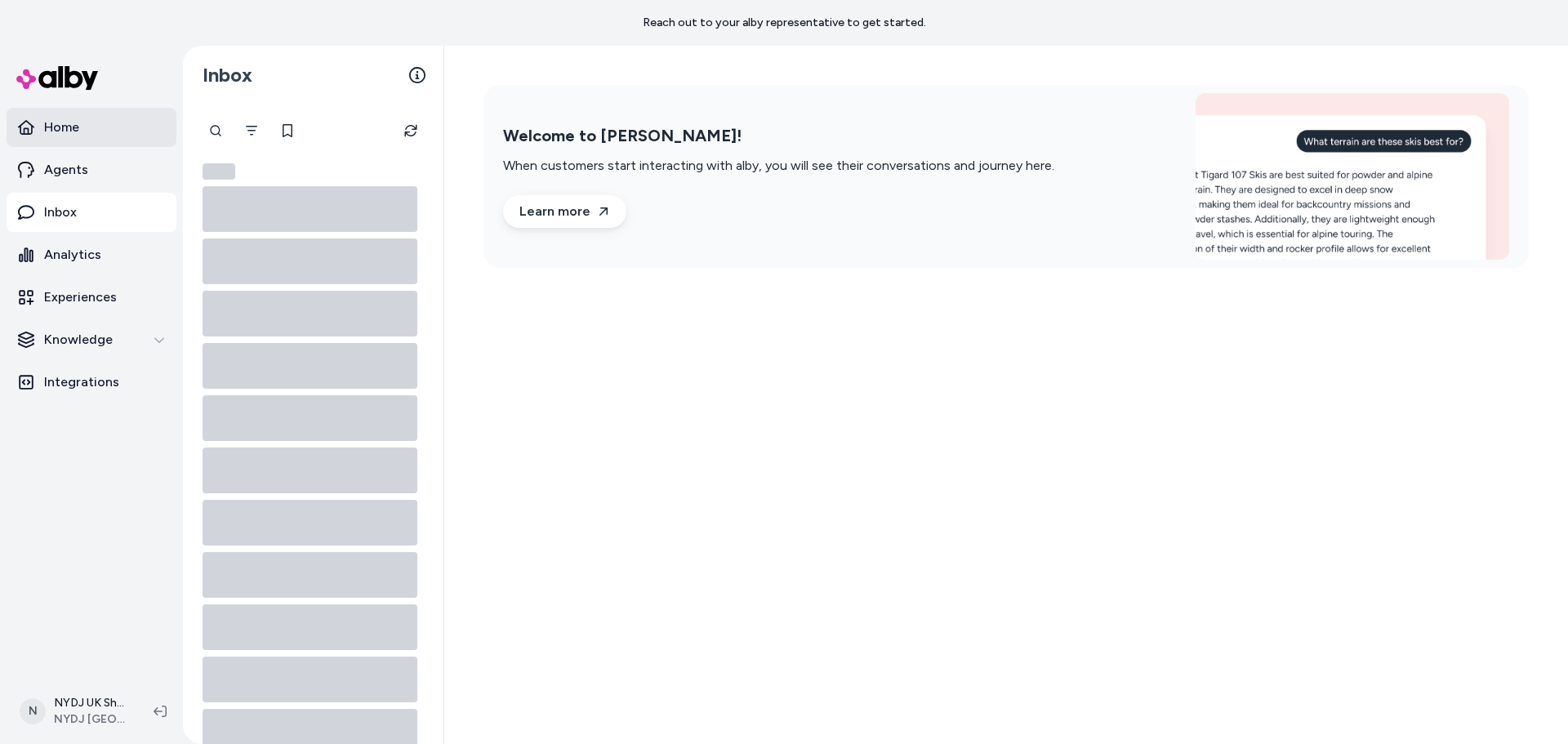
click at [89, 132] on link "Home" at bounding box center [91, 128] width 170 height 39
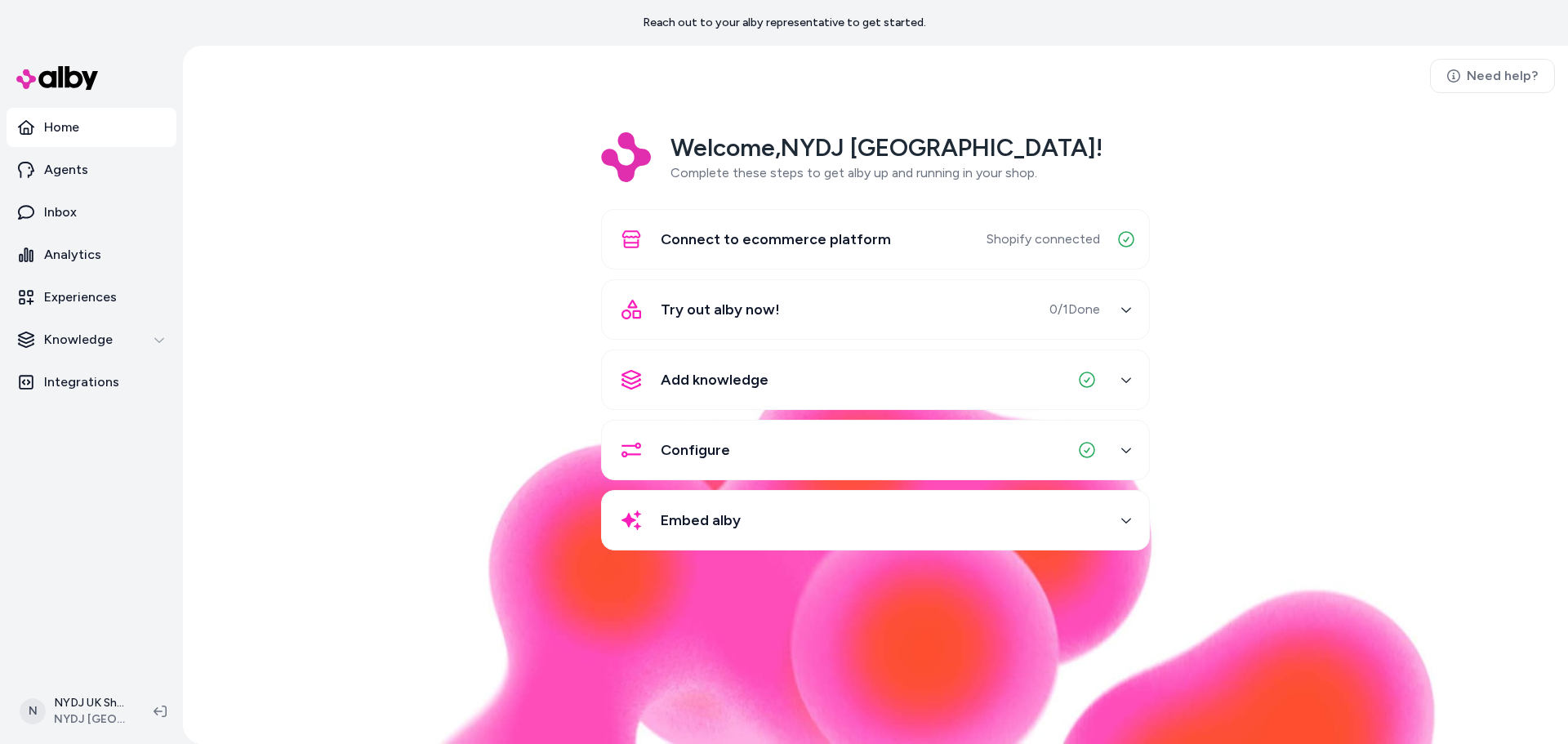
click at [1104, 511] on button "Embed alby" at bounding box center [876, 520] width 527 height 39
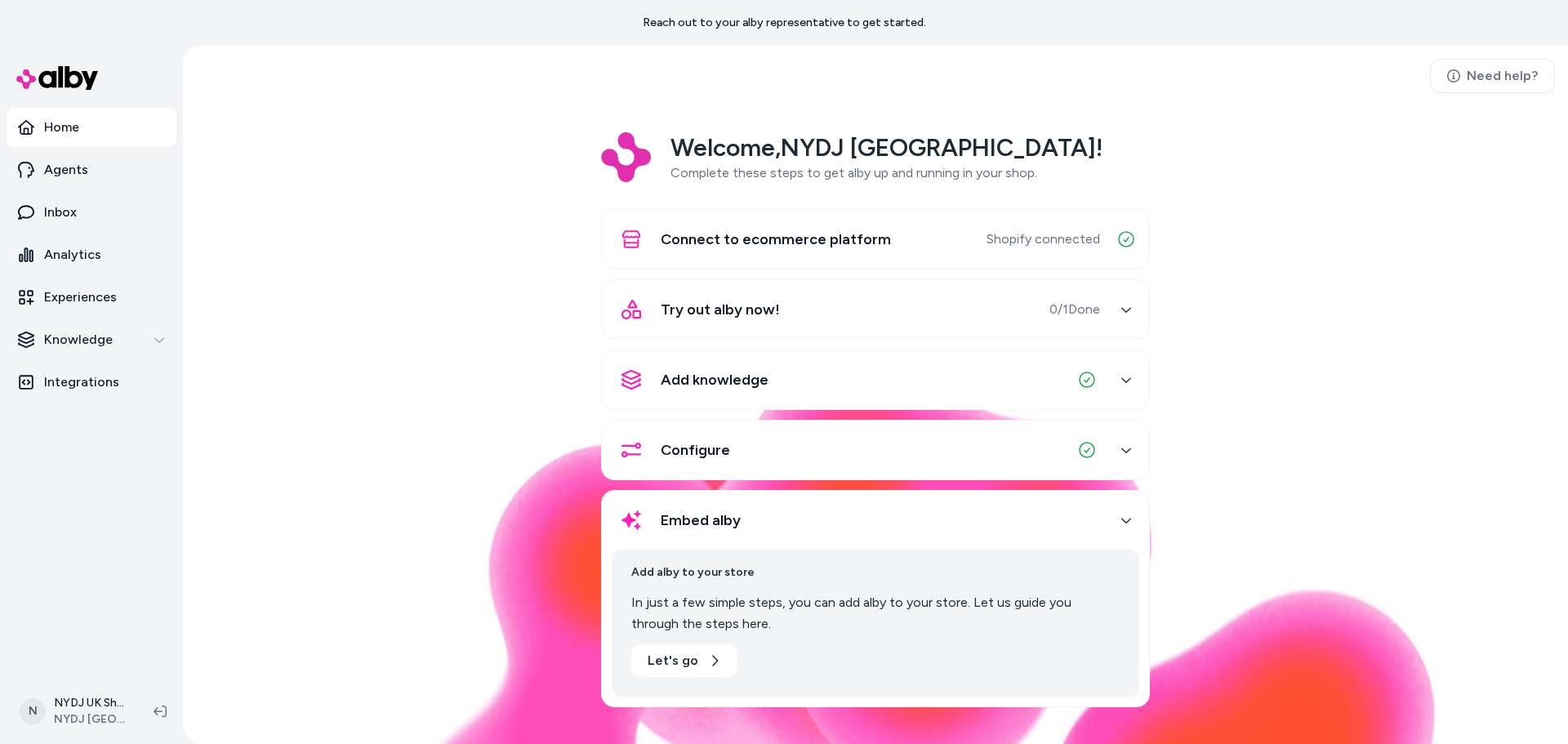
click at [1104, 511] on button "Embed alby" at bounding box center [876, 520] width 527 height 39
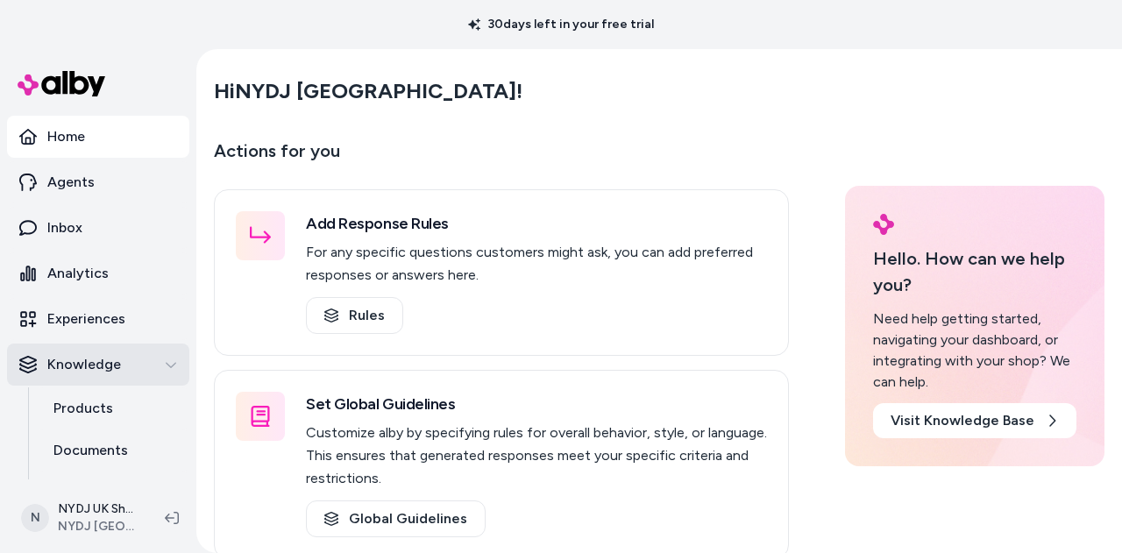
click at [142, 367] on div "Knowledge" at bounding box center [98, 364] width 158 height 21
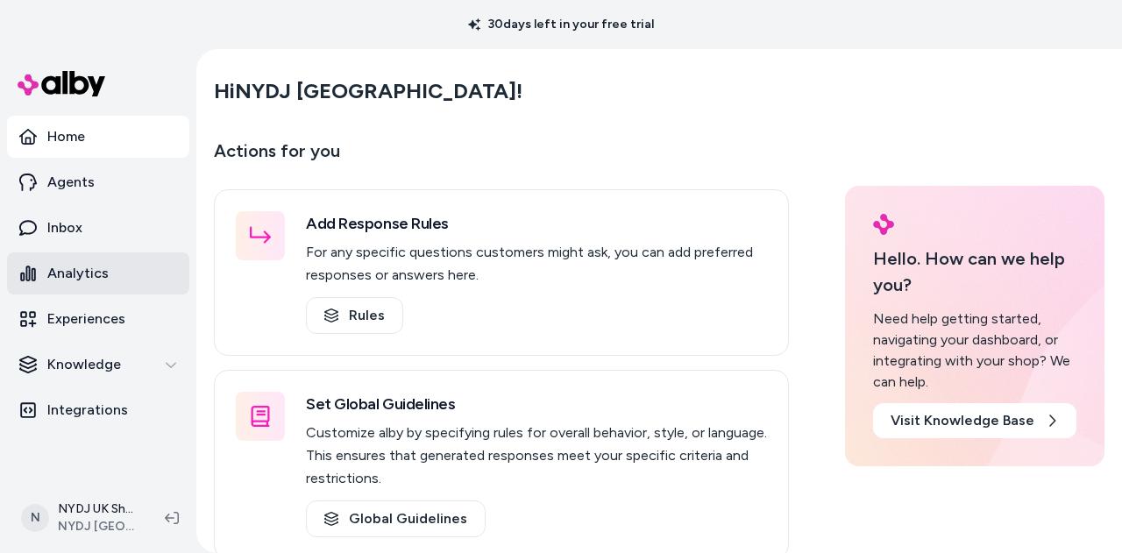
click at [138, 267] on link "Analytics" at bounding box center [98, 273] width 182 height 42
